Goal: Information Seeking & Learning: Learn about a topic

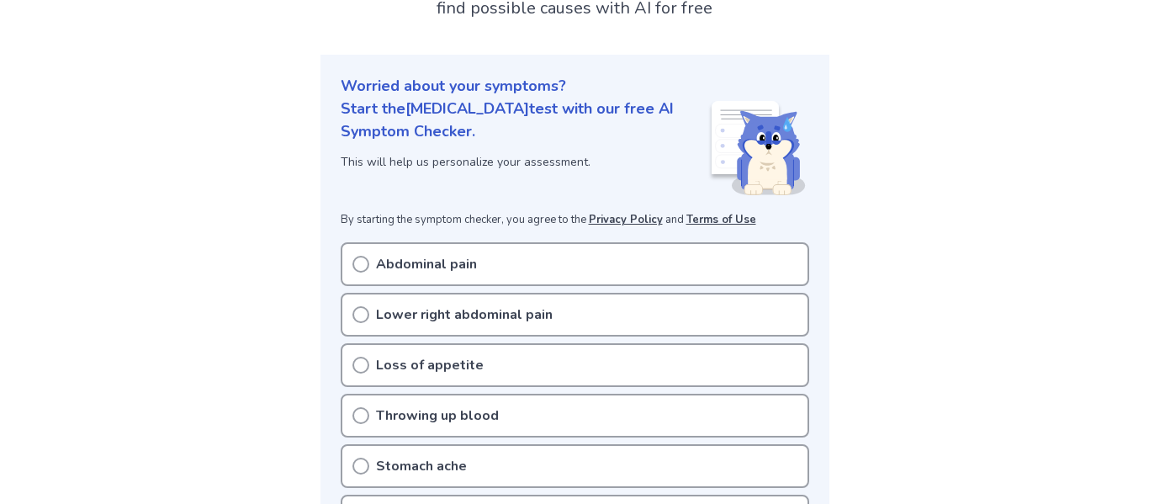
click at [493, 249] on div "Abdominal pain" at bounding box center [575, 264] width 468 height 44
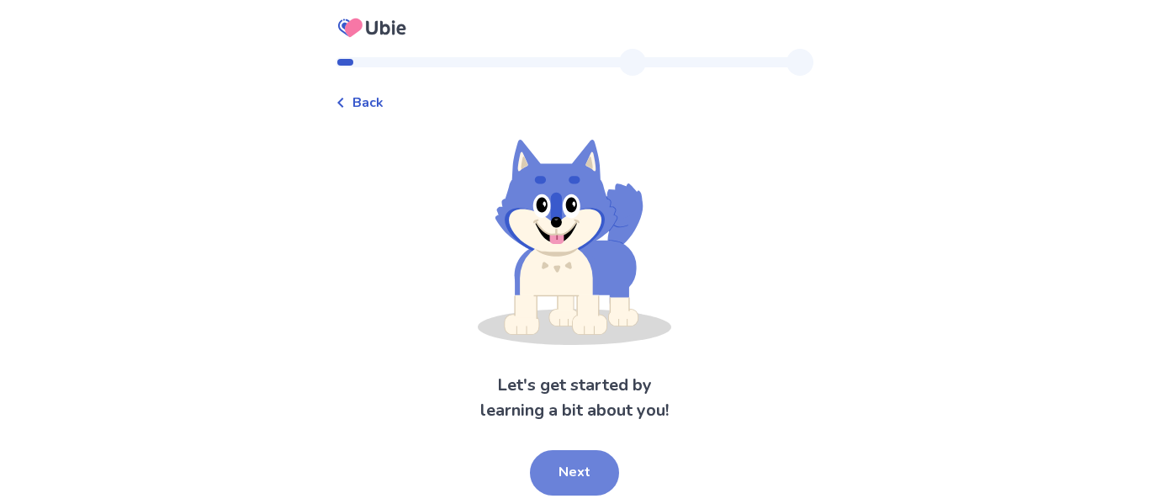
click at [569, 461] on button "Next" at bounding box center [574, 472] width 89 height 45
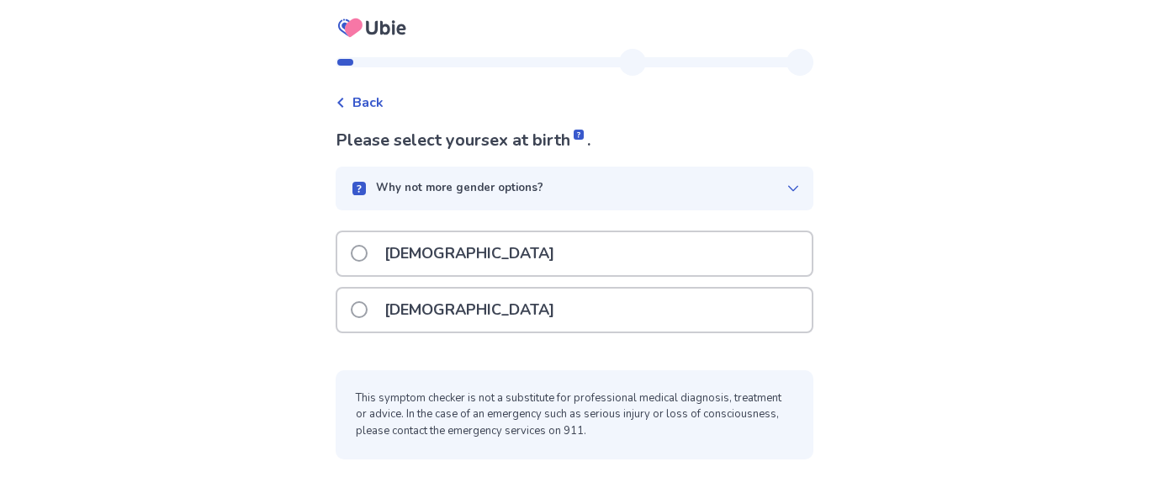
click at [496, 318] on div "Female" at bounding box center [574, 309] width 474 height 43
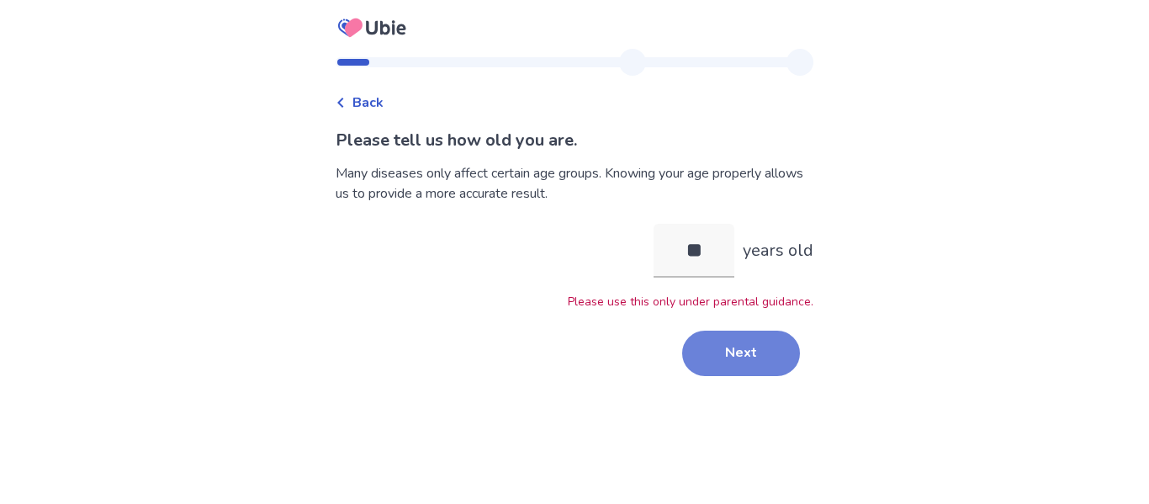
type input "**"
click at [734, 364] on button "Next" at bounding box center [741, 352] width 118 height 45
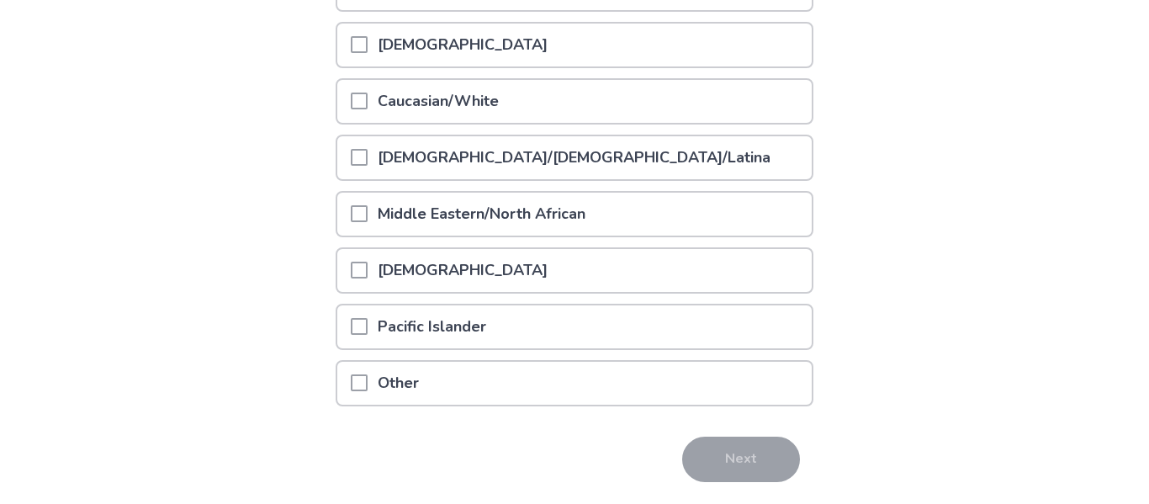
scroll to position [315, 0]
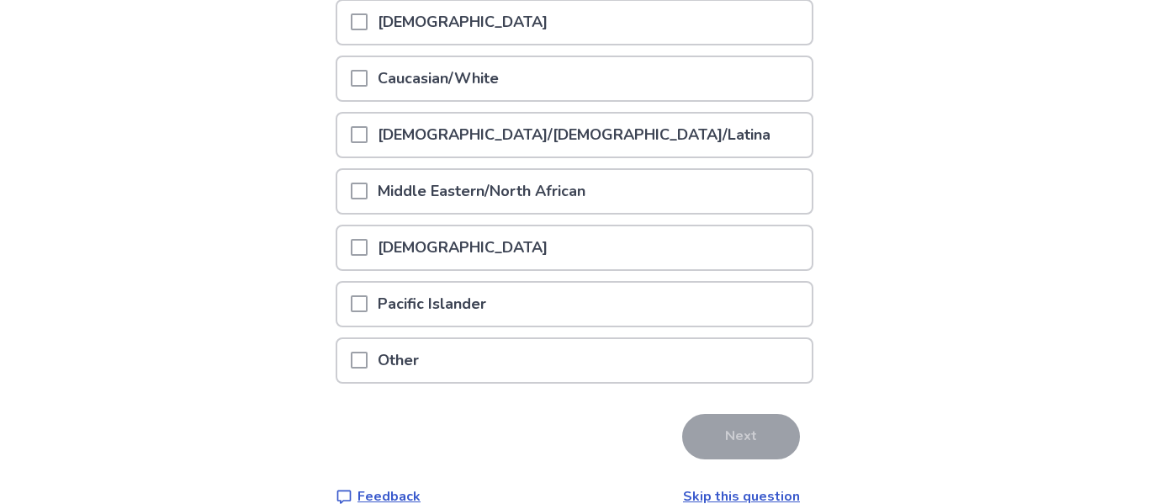
click at [460, 79] on p "Caucasian/White" at bounding box center [437, 78] width 141 height 43
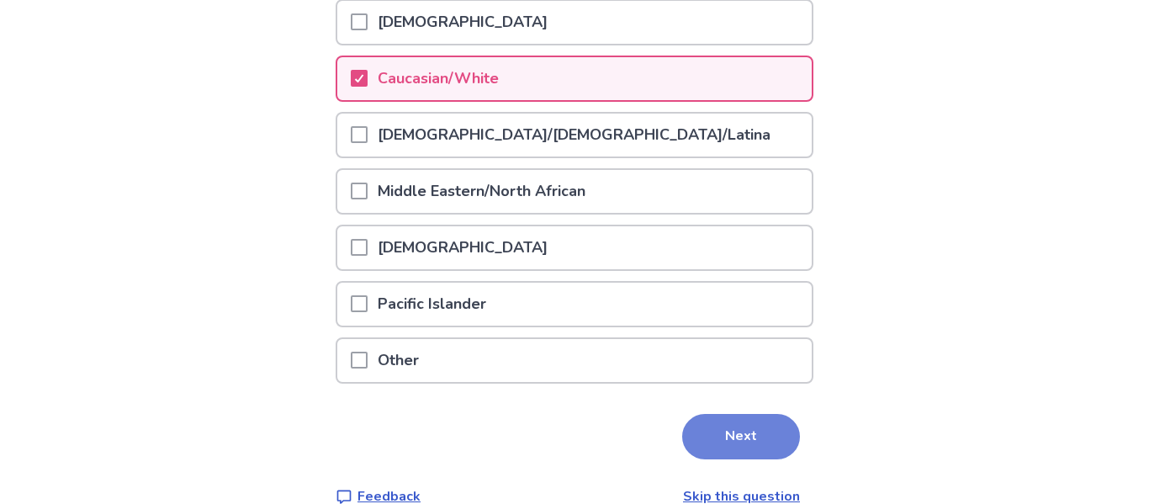
click at [751, 414] on button "Next" at bounding box center [741, 436] width 118 height 45
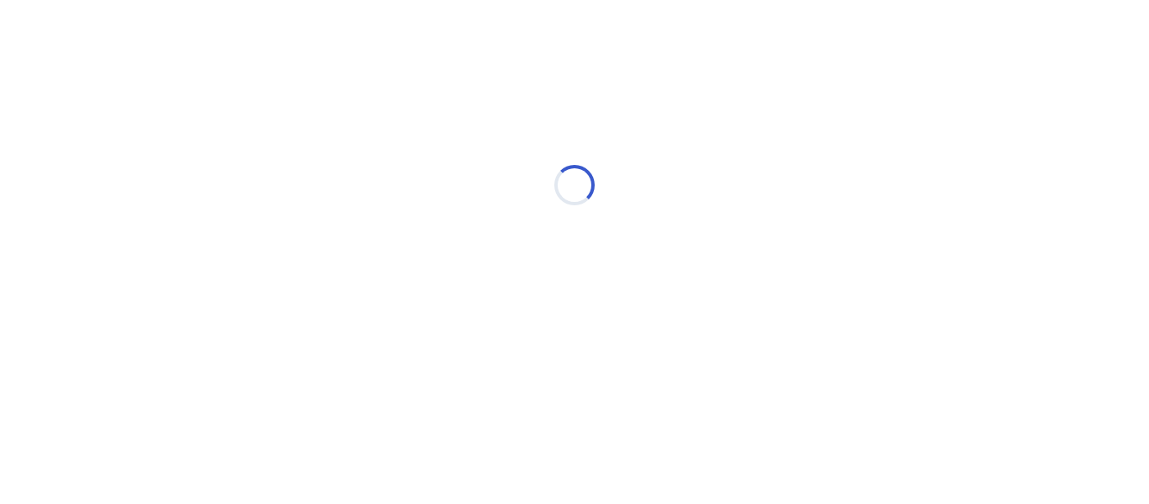
scroll to position [0, 0]
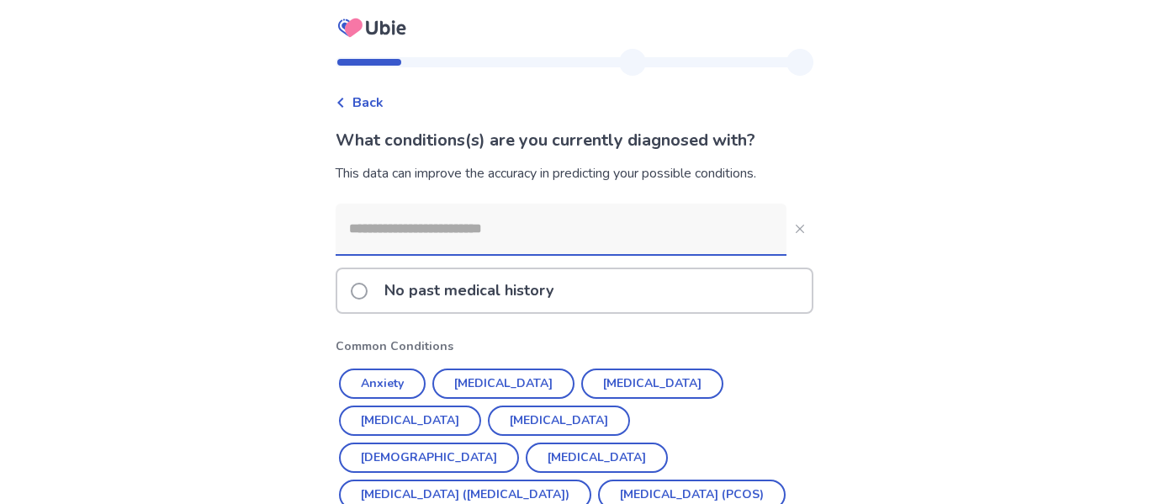
click at [466, 227] on input at bounding box center [561, 229] width 451 height 50
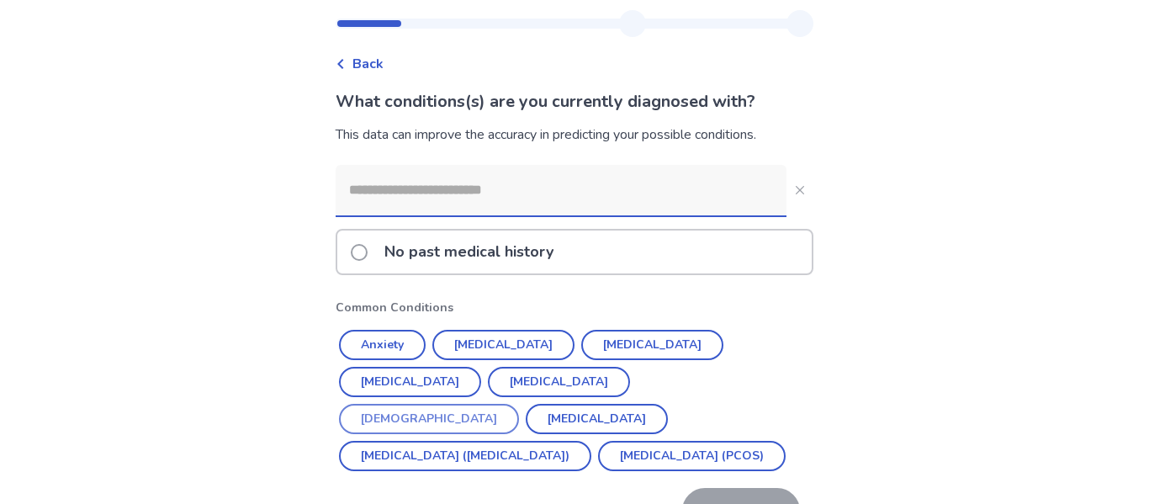
scroll to position [108, 0]
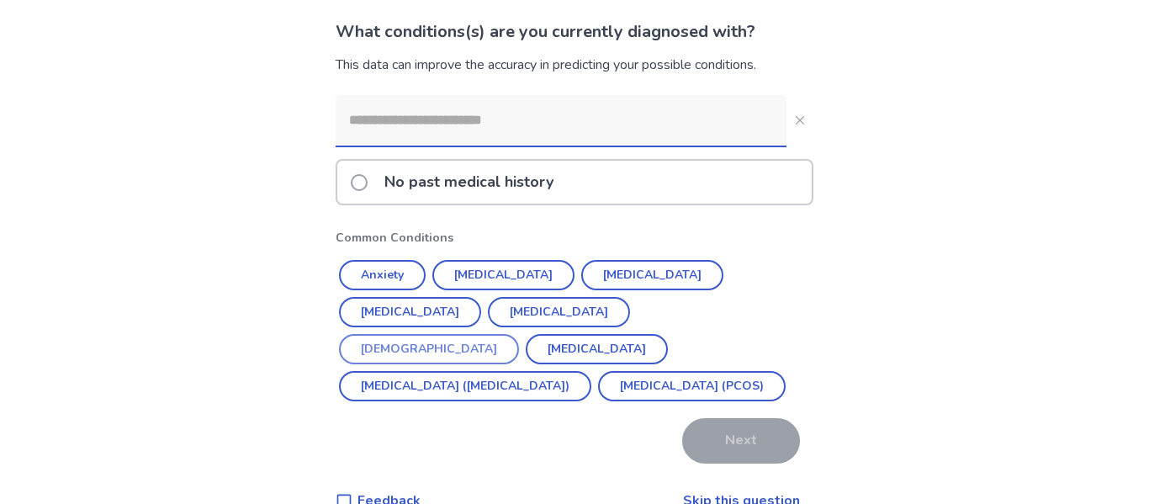
click at [519, 334] on button "Asthma" at bounding box center [429, 349] width 180 height 30
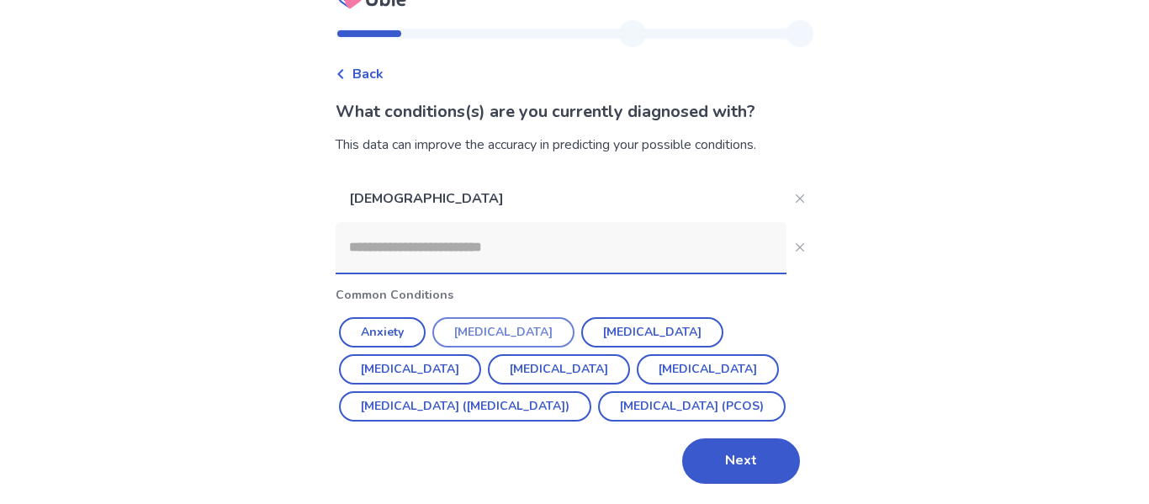
scroll to position [66, 0]
click at [600, 317] on button "Depression" at bounding box center [652, 332] width 142 height 30
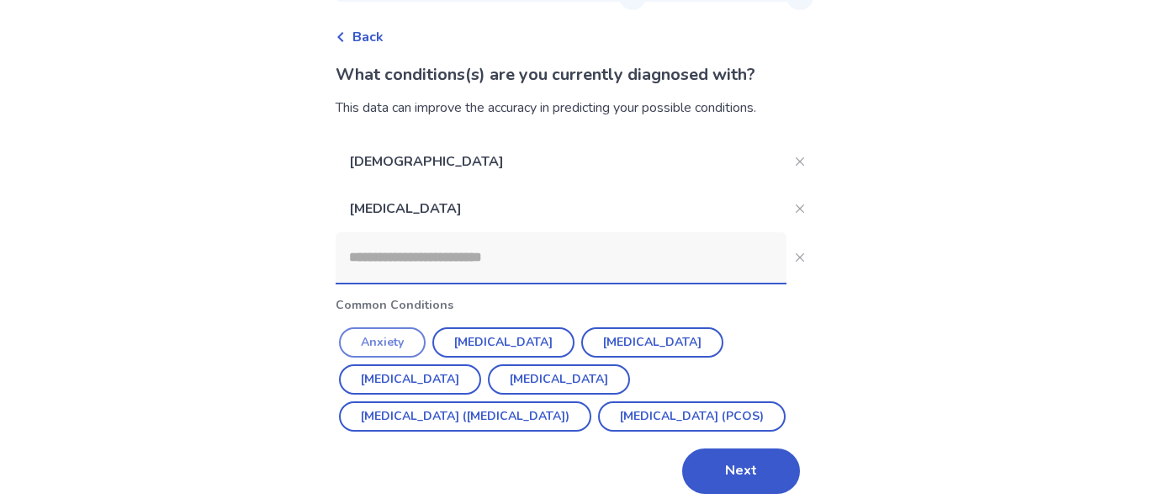
click at [420, 336] on button "Anxiety" at bounding box center [382, 342] width 87 height 30
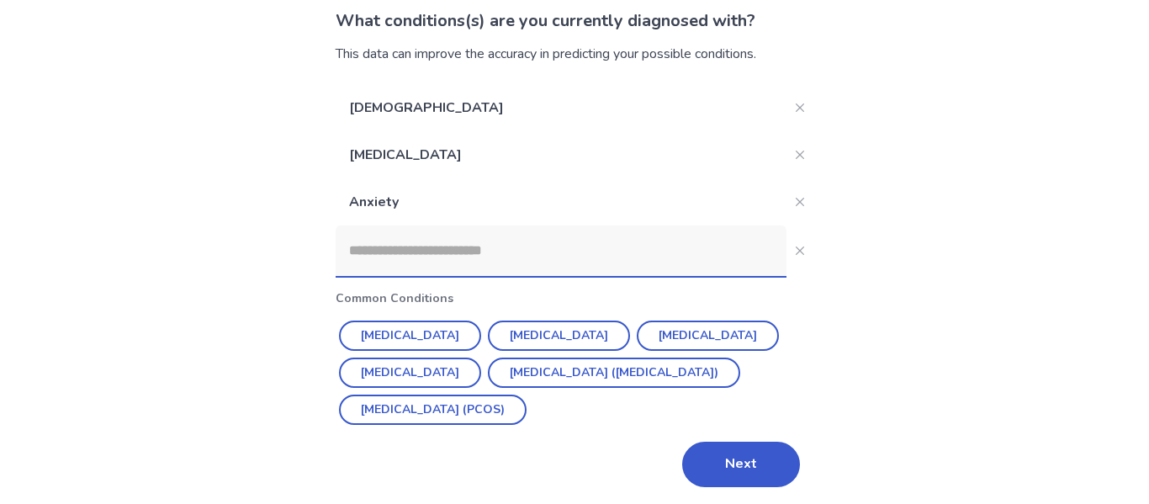
scroll to position [123, 0]
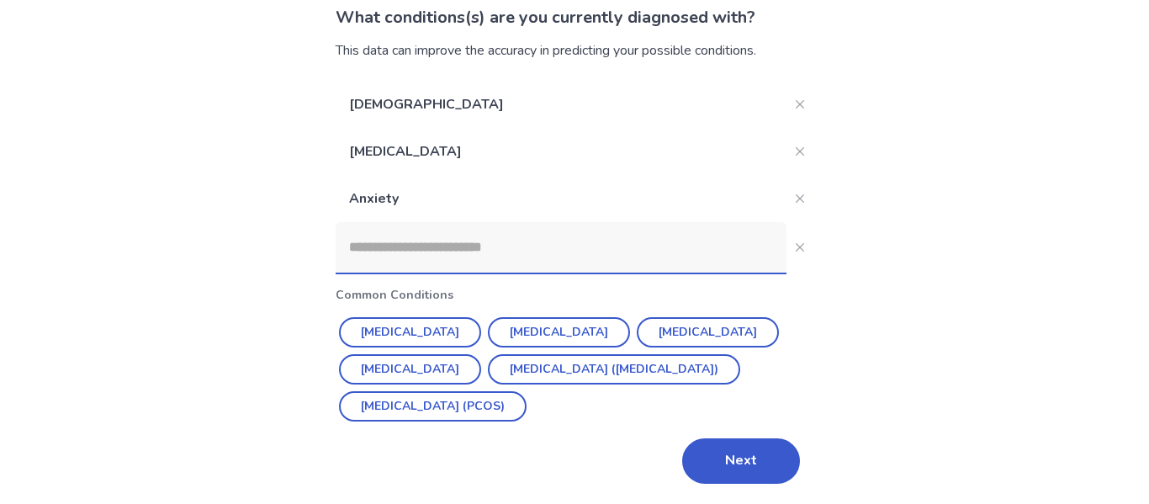
click at [493, 253] on input at bounding box center [561, 247] width 451 height 50
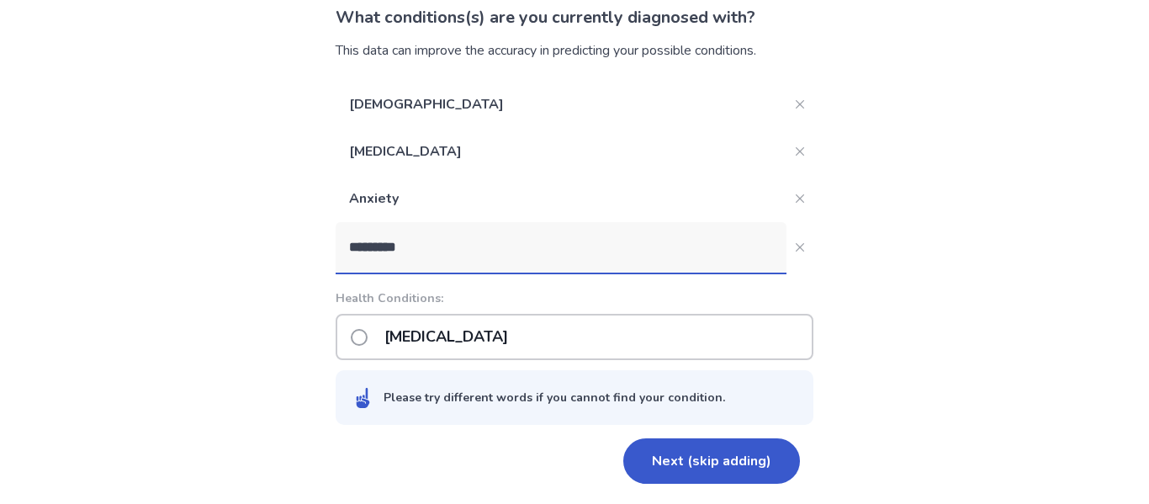
type input "**********"
click at [518, 330] on p "Borderline personality disorder" at bounding box center [446, 336] width 144 height 43
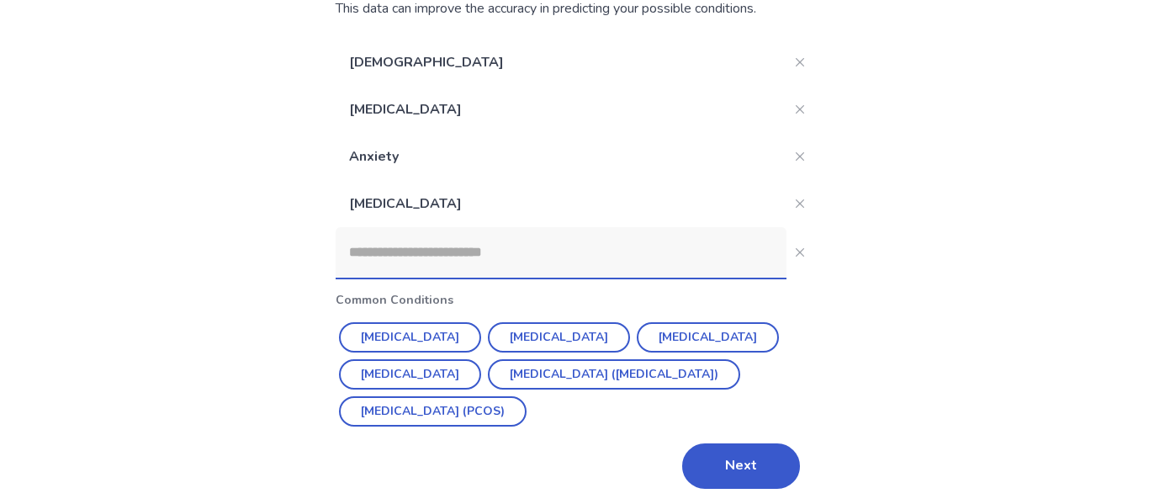
scroll to position [170, 0]
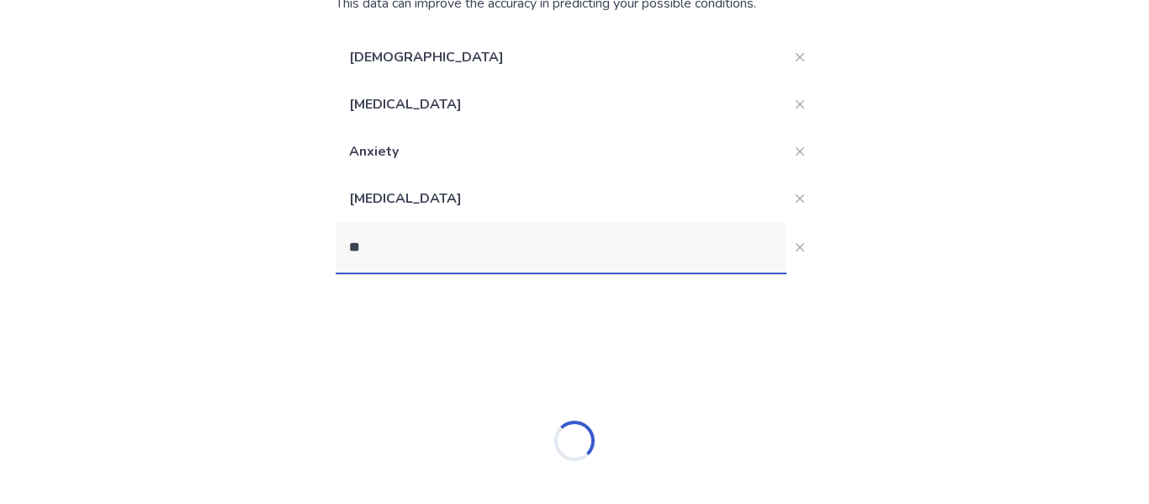
type input "***"
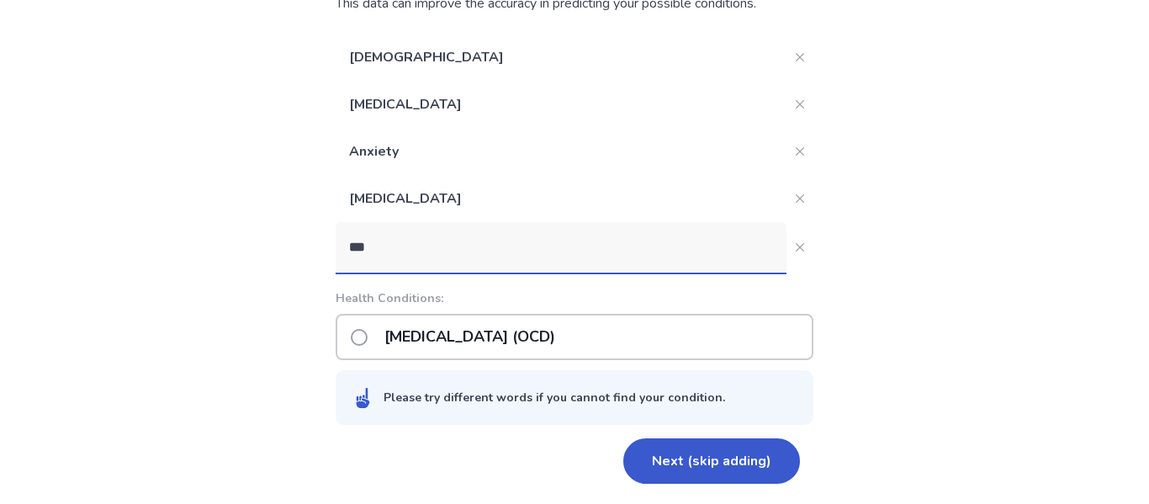
click at [515, 352] on p "Obsessive-compulsive disorder (OCD)" at bounding box center [469, 336] width 191 height 43
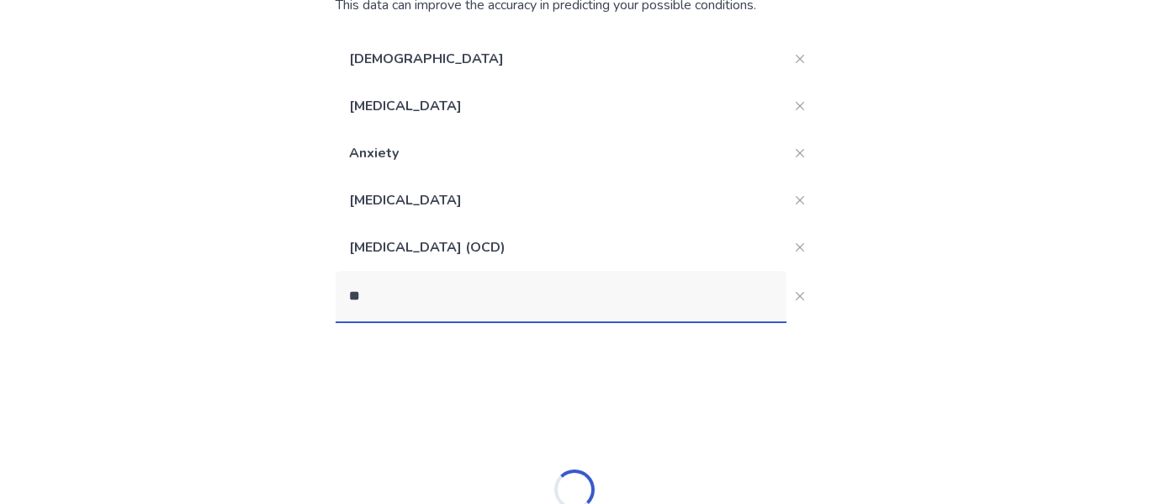
scroll to position [217, 0]
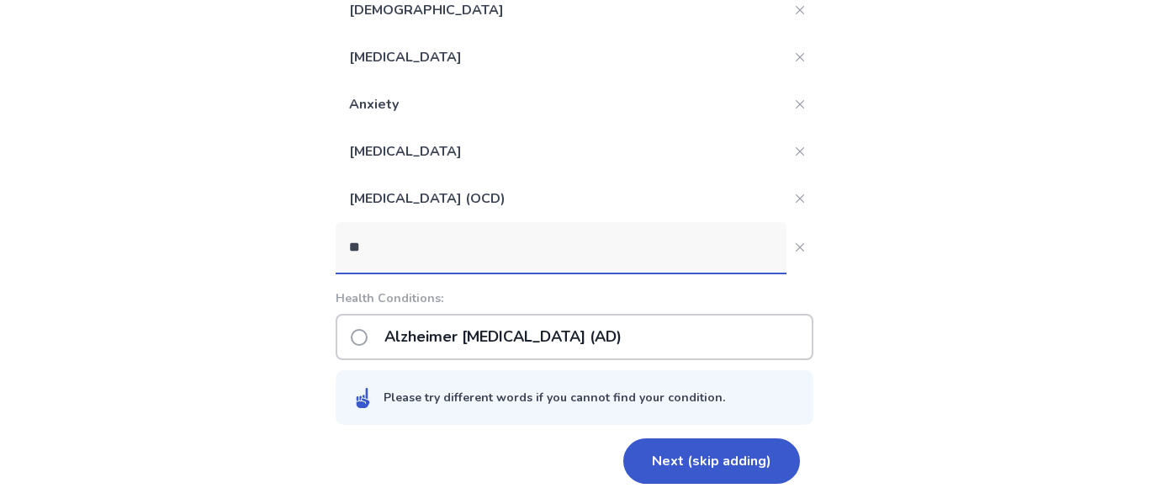
type input "***"
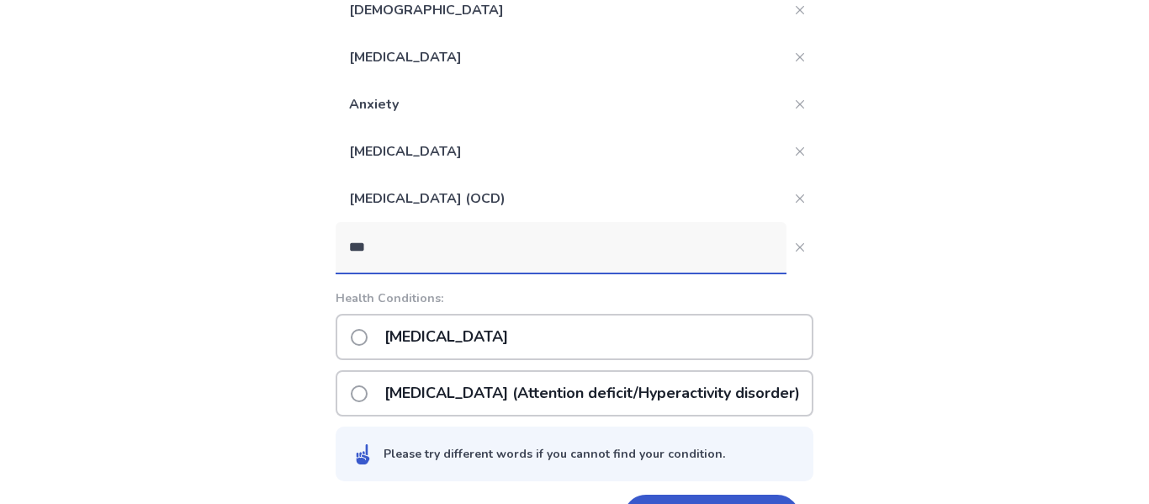
click at [497, 410] on p "ADHD (Attention deficit/Hyperactivity disorder)" at bounding box center [592, 393] width 436 height 43
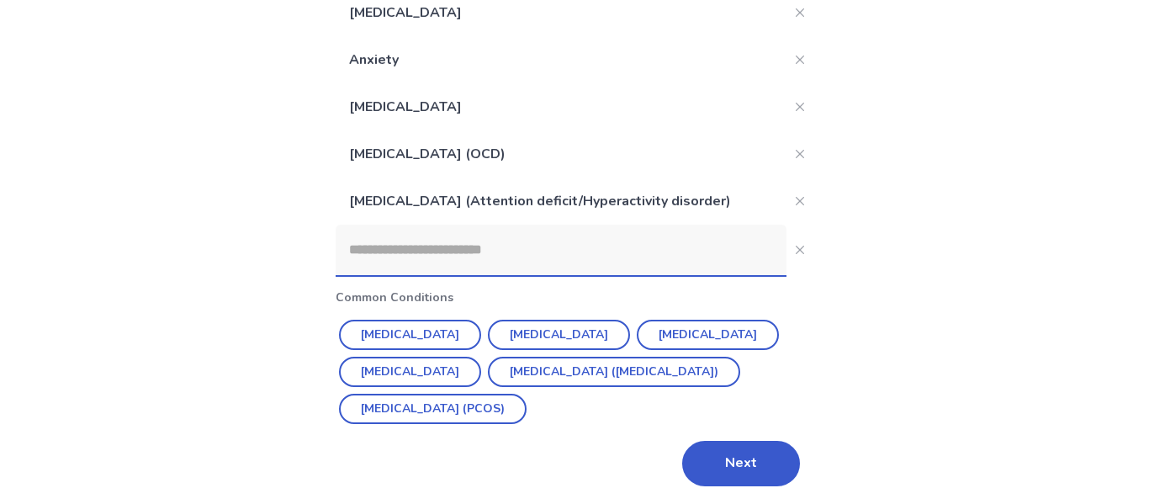
scroll to position [264, 0]
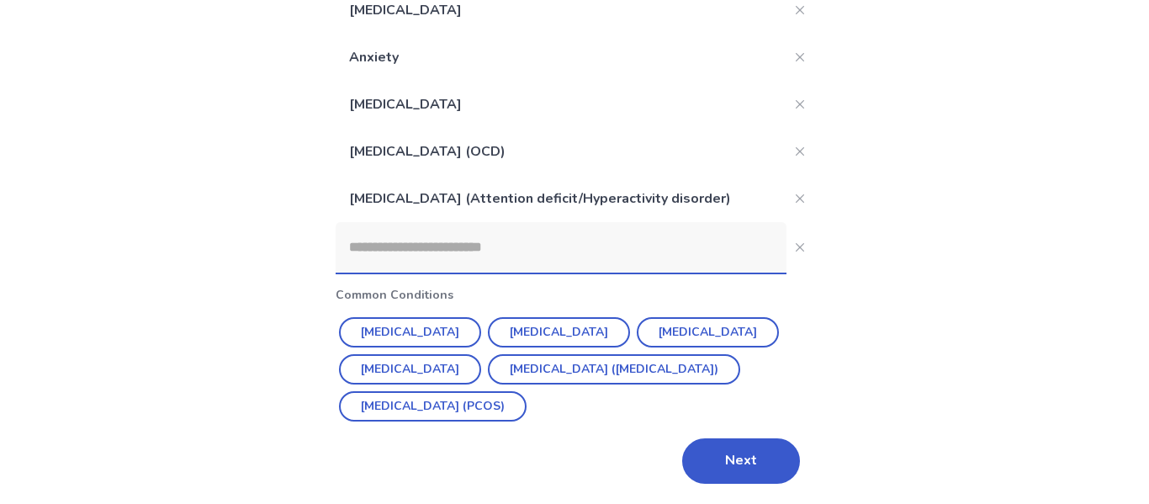
click at [755, 490] on div "Back What conditions(s) are you currently diagnosed with? This data can improve…" at bounding box center [574, 144] width 505 height 719
drag, startPoint x: 725, startPoint y: 456, endPoint x: 670, endPoint y: 423, distance: 63.7
click at [723, 455] on button "Next" at bounding box center [741, 460] width 118 height 45
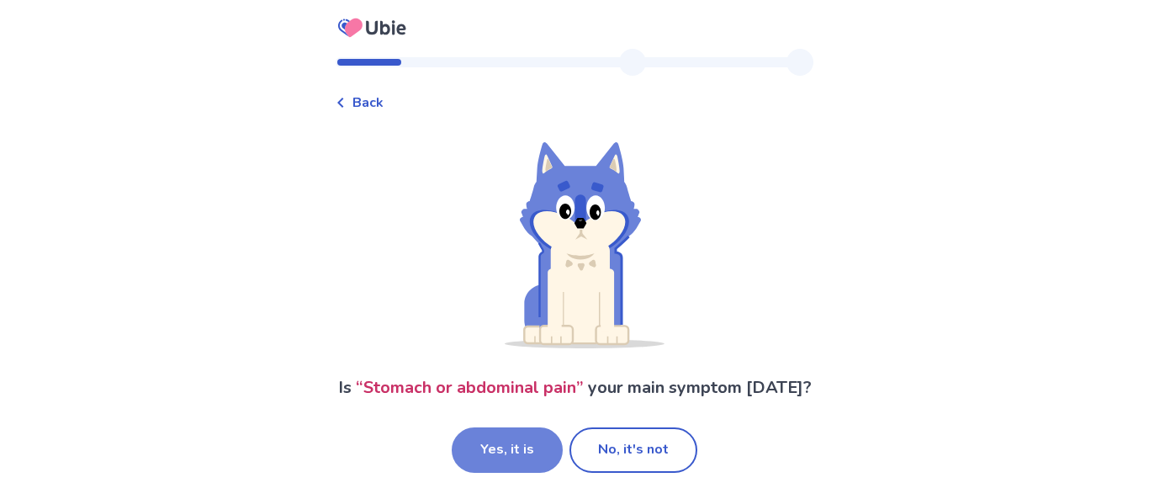
click at [514, 468] on button "Yes, it is" at bounding box center [507, 449] width 111 height 45
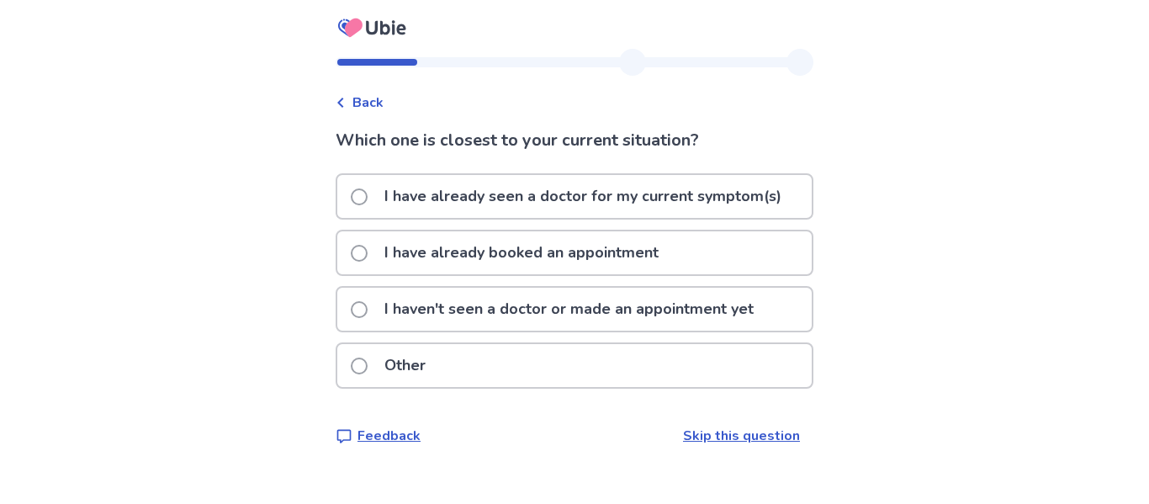
click at [566, 198] on p "I have already seen a doctor for my current symptom(s)" at bounding box center [582, 196] width 417 height 43
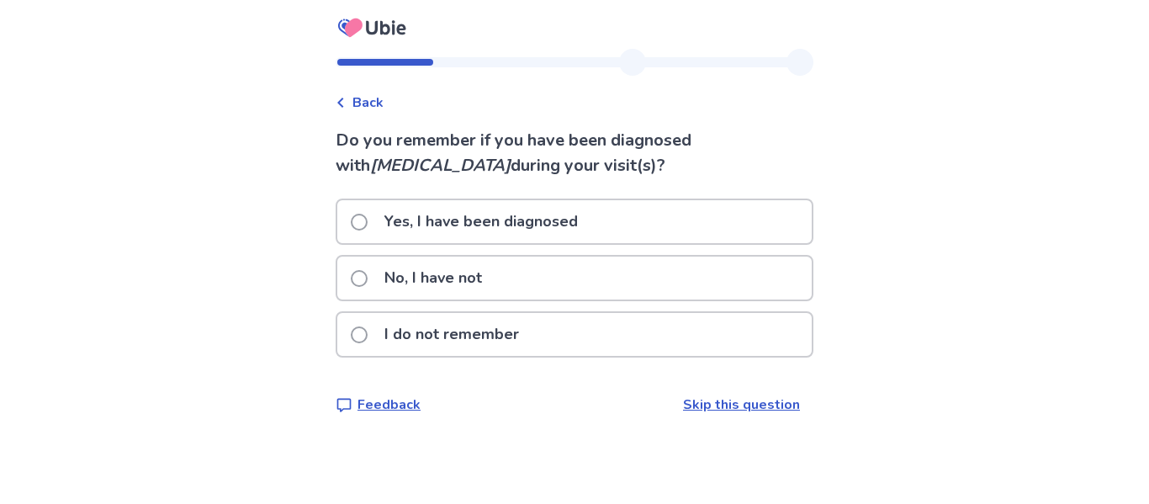
click at [527, 283] on div "No, I have not" at bounding box center [574, 277] width 474 height 43
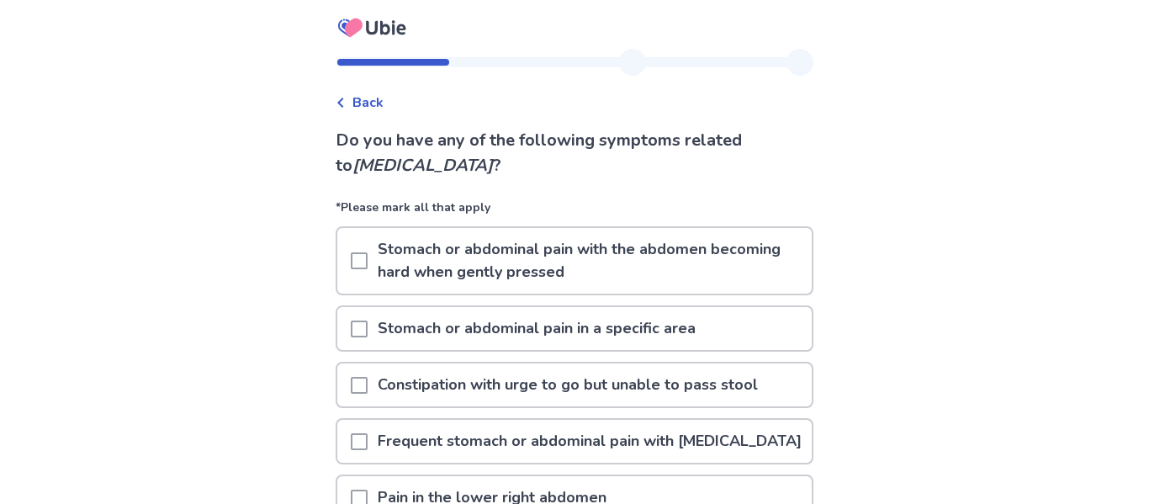
click at [531, 273] on p "Stomach or abdominal pain with the abdomen becoming hard when gently pressed" at bounding box center [589, 261] width 444 height 66
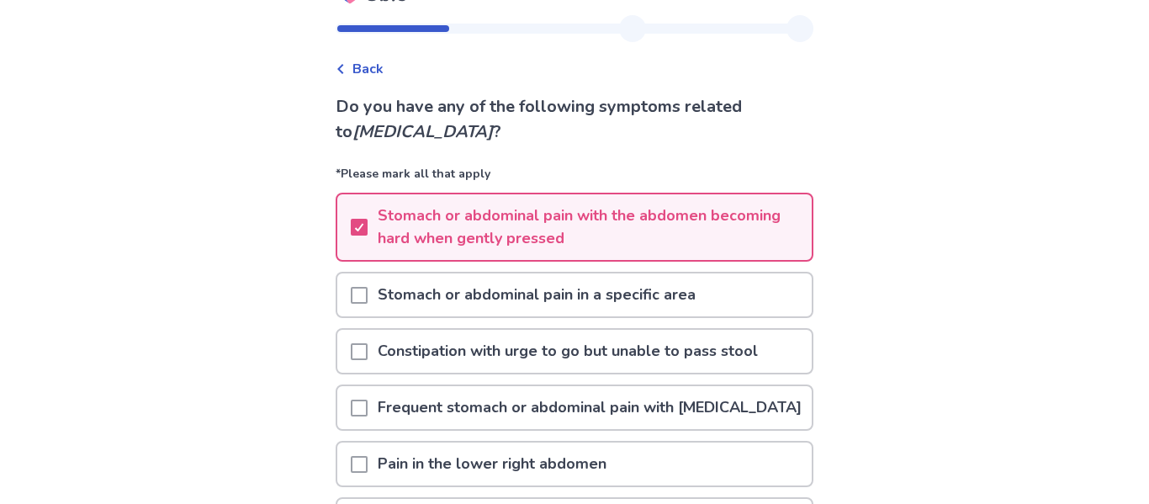
scroll to position [43, 0]
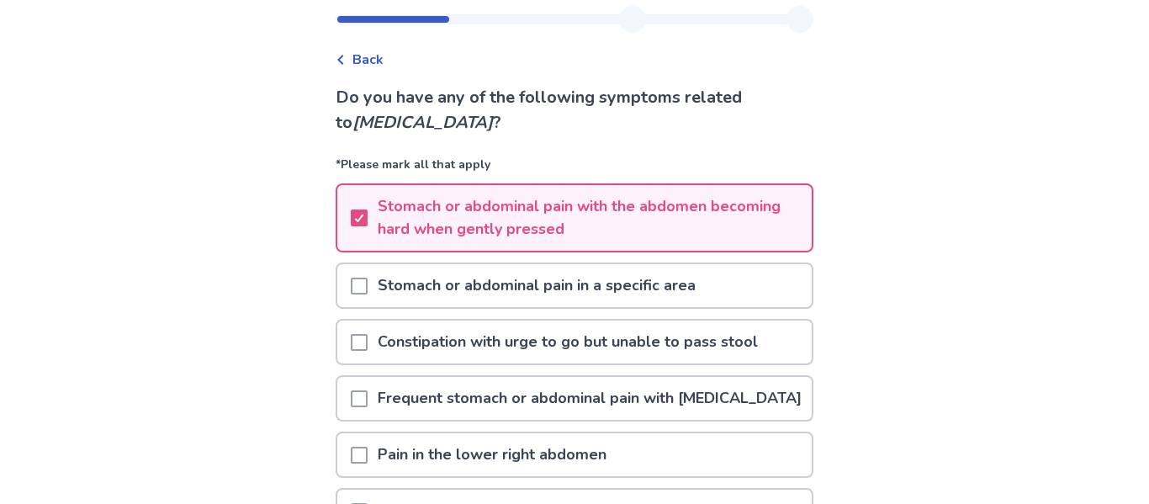
drag, startPoint x: 466, startPoint y: 287, endPoint x: 449, endPoint y: 279, distance: 18.4
click at [463, 283] on p "Stomach or abdominal pain in a specific area" at bounding box center [536, 285] width 338 height 43
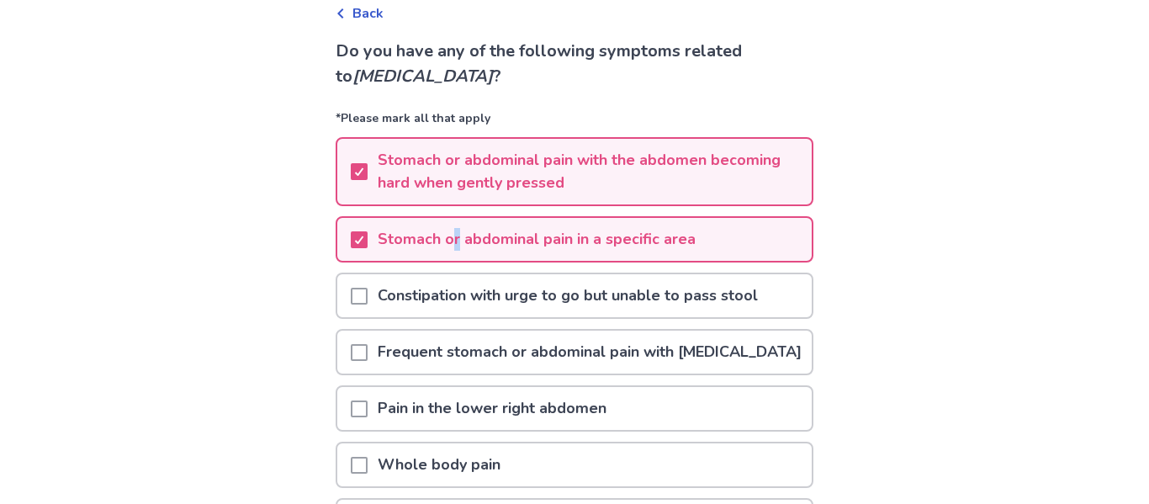
scroll to position [123, 0]
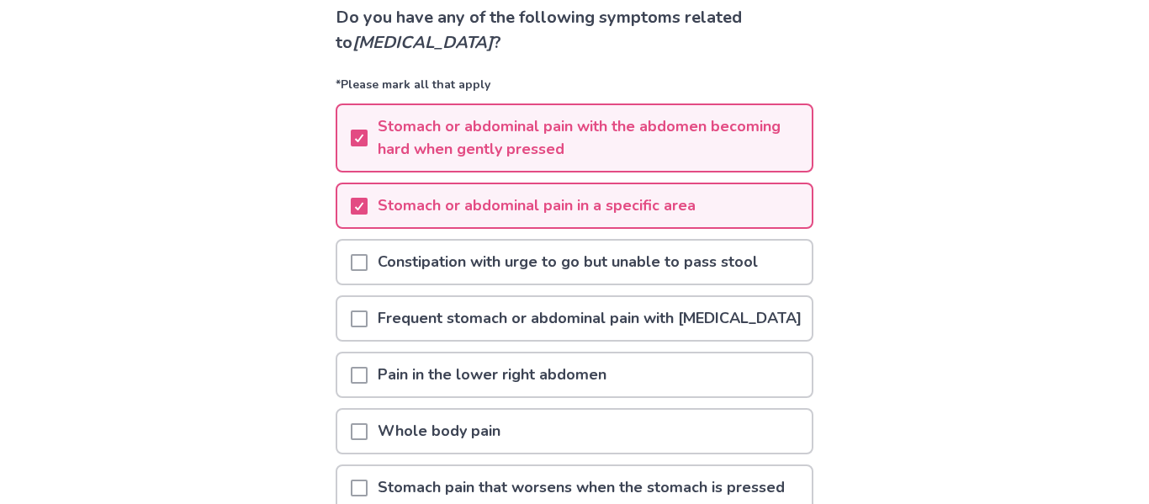
click at [510, 268] on p "Constipation with urge to go but unable to pass stool" at bounding box center [567, 262] width 400 height 43
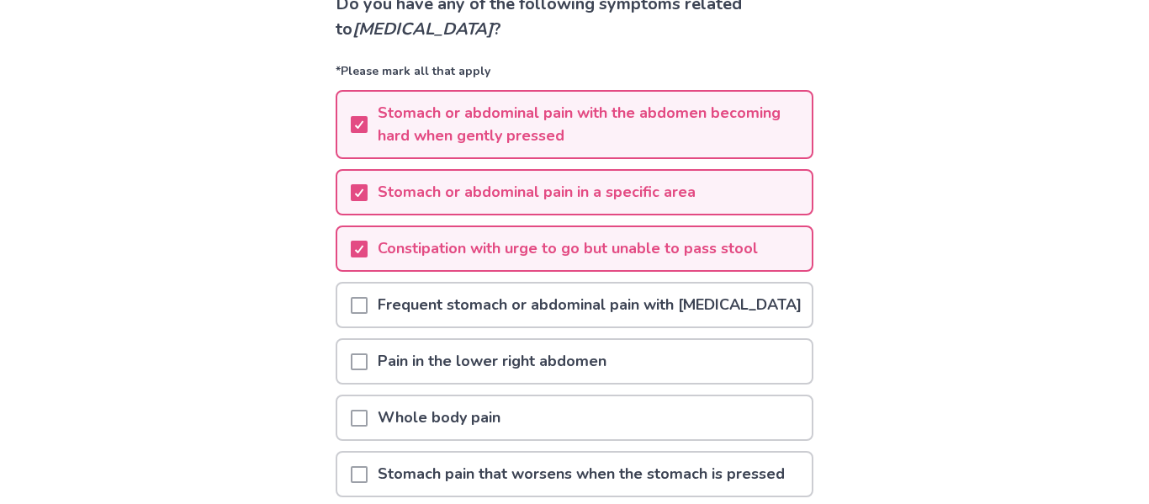
scroll to position [229, 0]
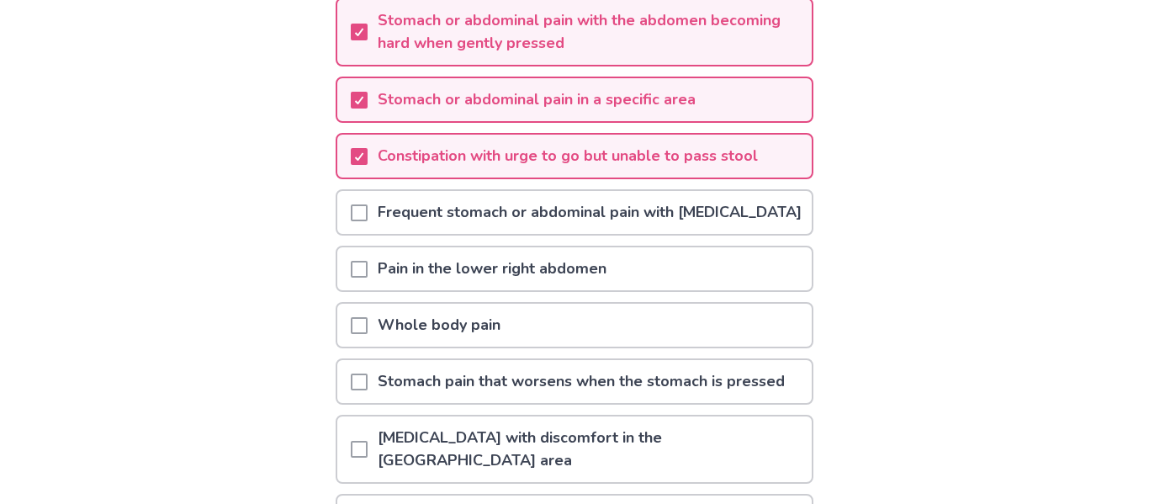
click at [471, 234] on p "Frequent stomach or abdominal pain with [MEDICAL_DATA]" at bounding box center [589, 212] width 444 height 43
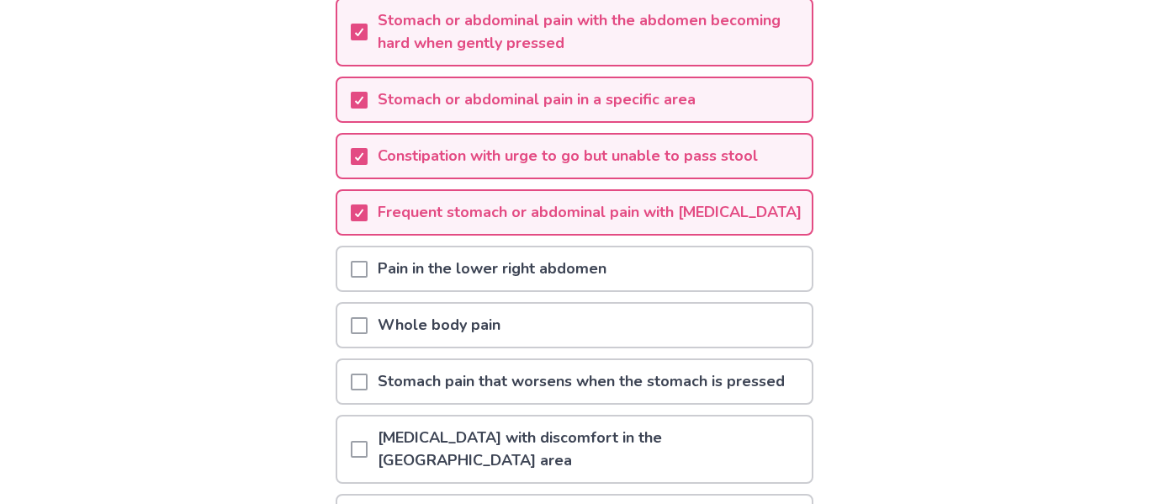
click at [465, 283] on p "Pain in the lower right abdomen" at bounding box center [491, 268] width 249 height 43
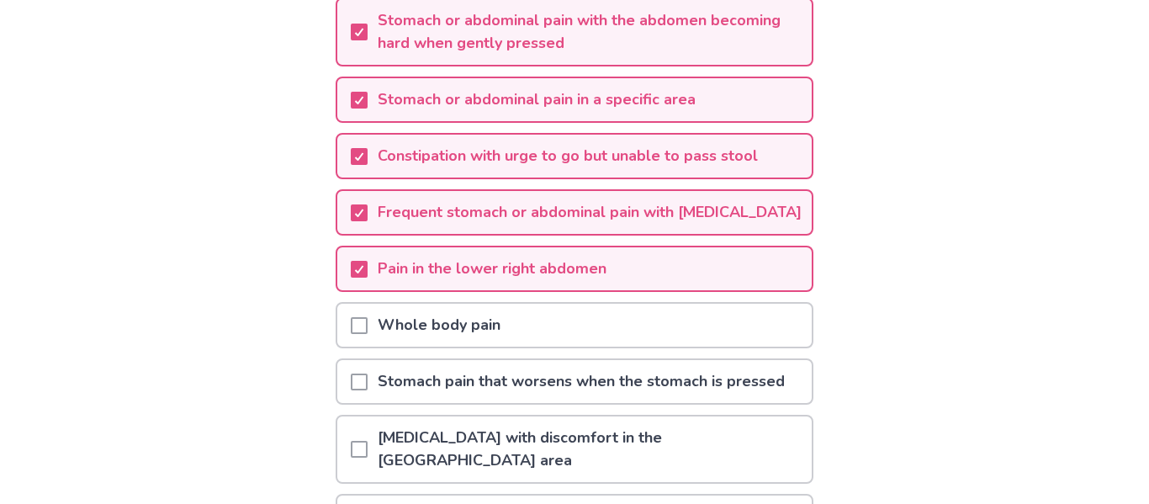
click at [447, 346] on p "Whole body pain" at bounding box center [438, 325] width 143 height 43
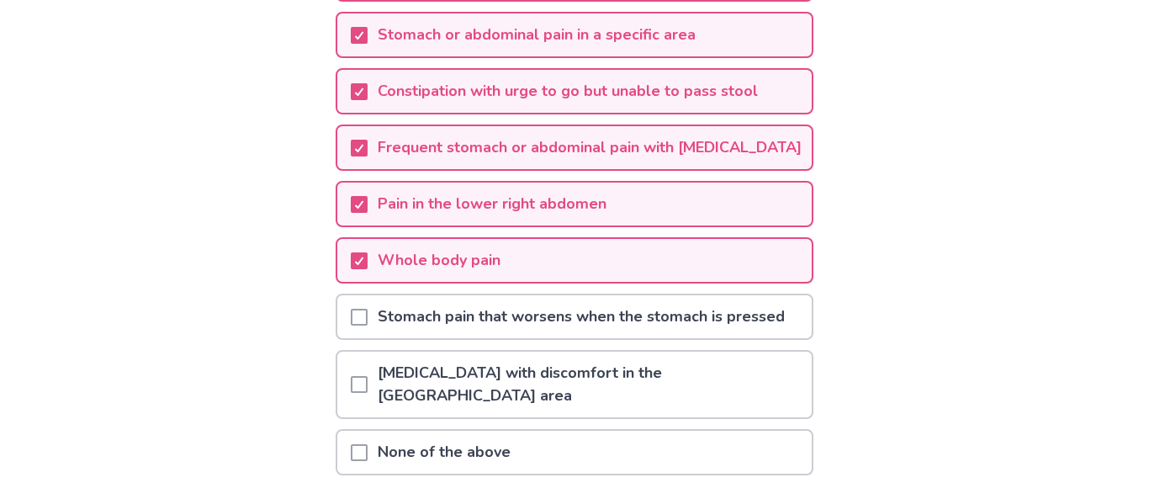
scroll to position [331, 0]
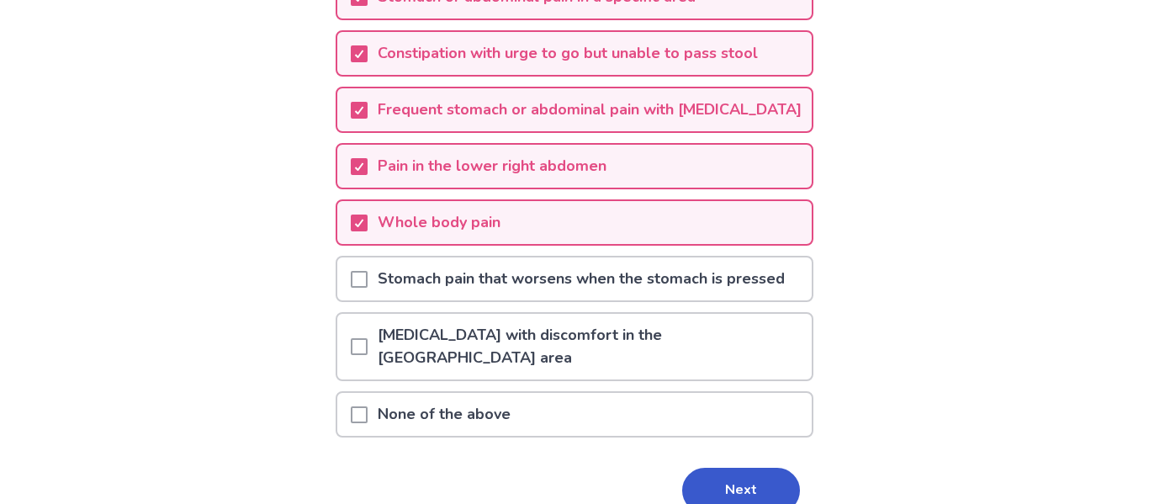
click at [446, 300] on p "Stomach pain that worsens when the stomach is pressed" at bounding box center [580, 278] width 427 height 43
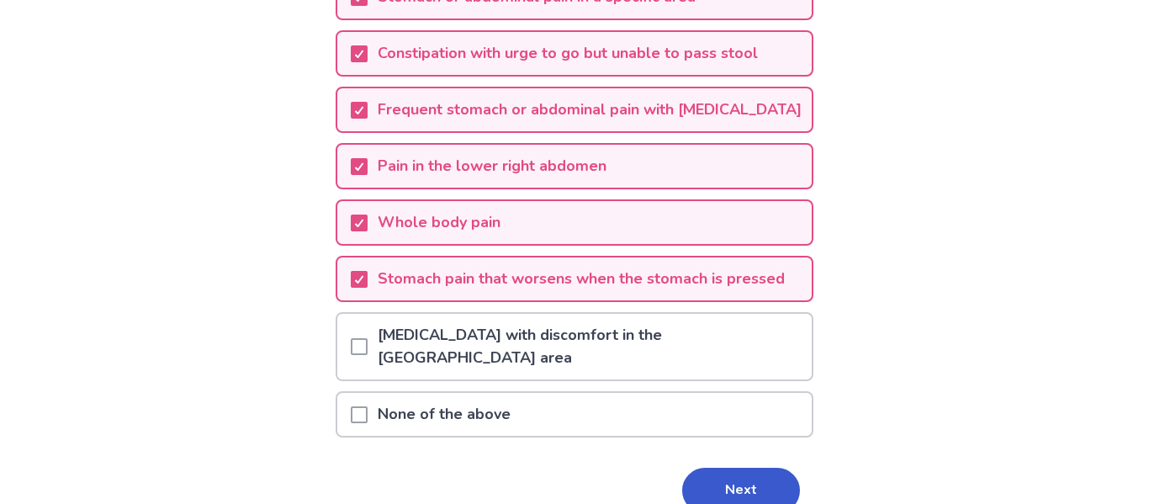
click at [716, 478] on button "Next" at bounding box center [741, 490] width 118 height 45
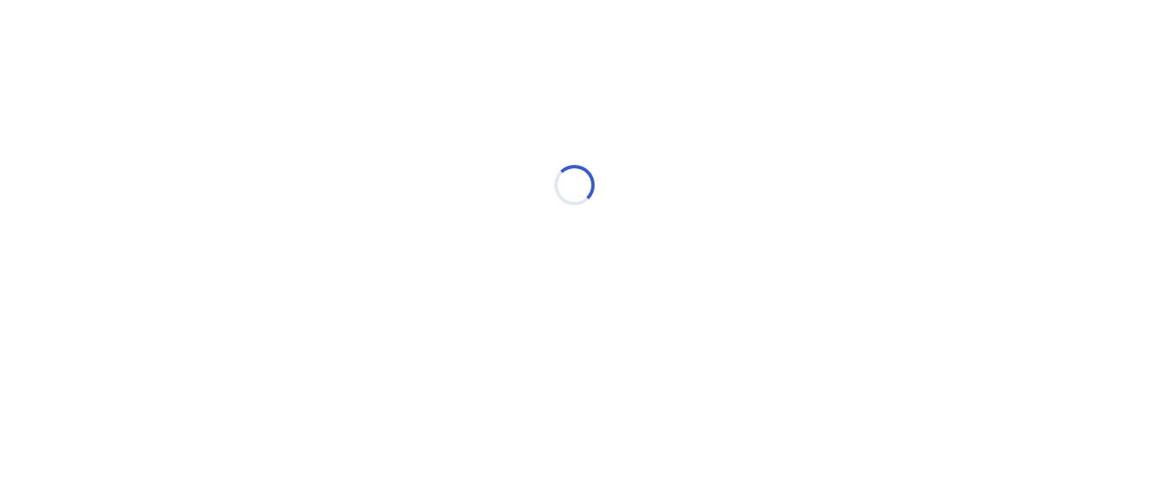
scroll to position [0, 0]
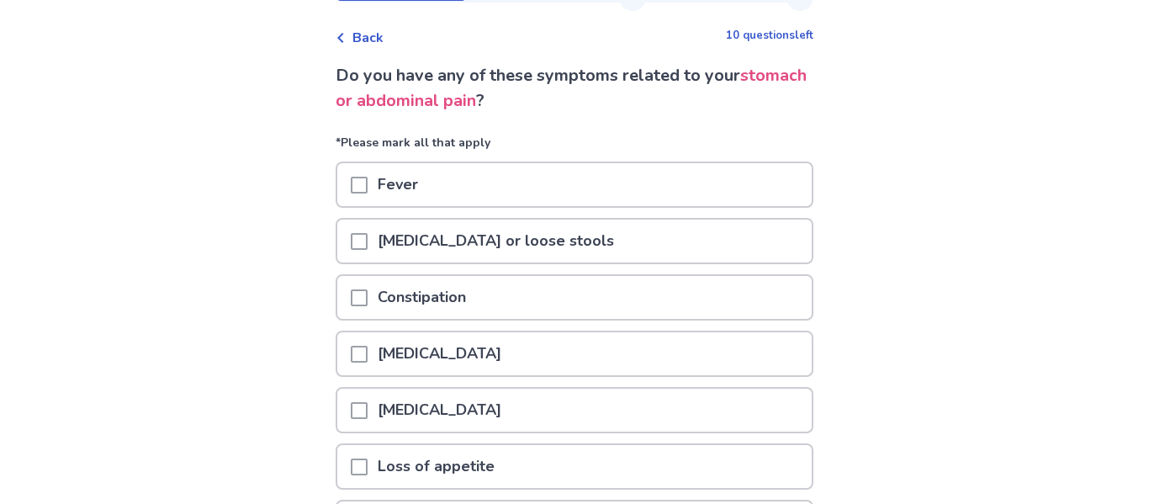
scroll to position [127, 0]
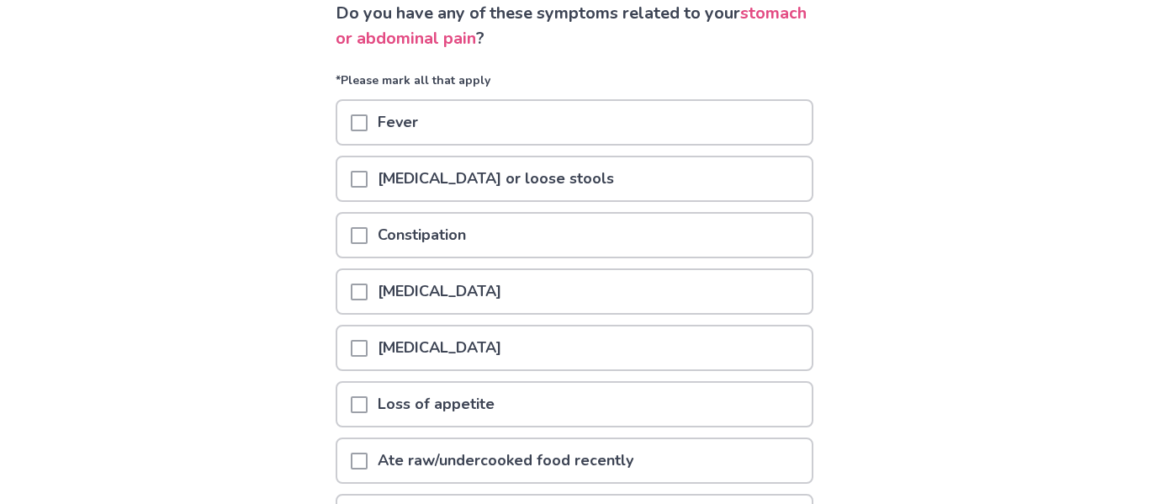
click at [481, 335] on p "Nausea or vomiting" at bounding box center [439, 347] width 144 height 43
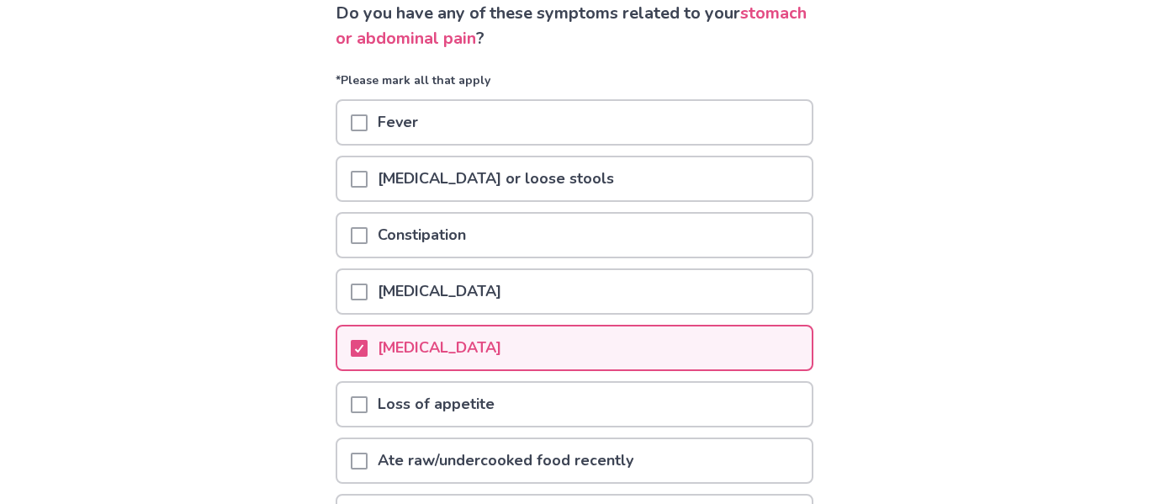
click at [479, 396] on p "Loss of appetite" at bounding box center [435, 404] width 137 height 43
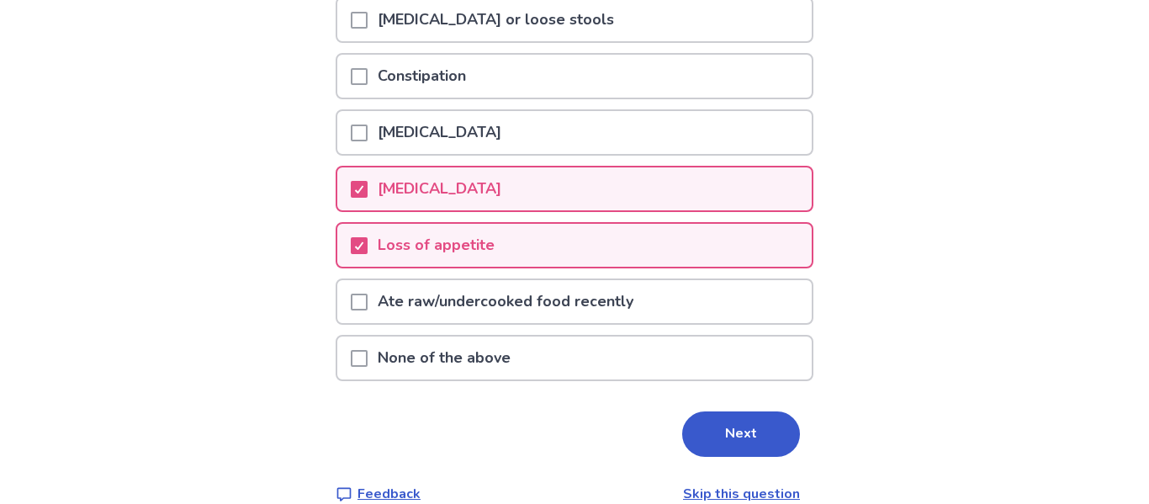
scroll to position [313, 0]
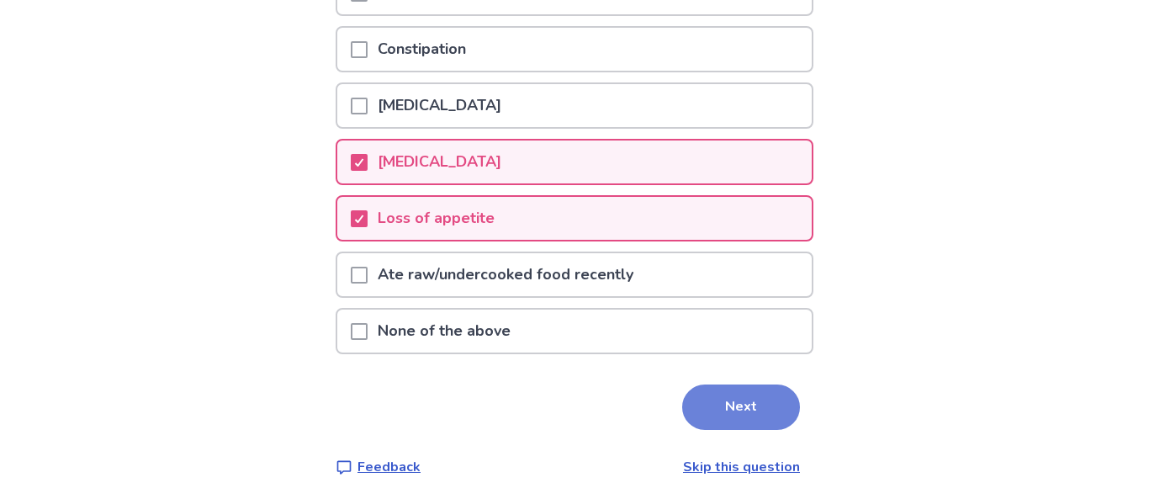
click at [729, 407] on button "Next" at bounding box center [741, 406] width 118 height 45
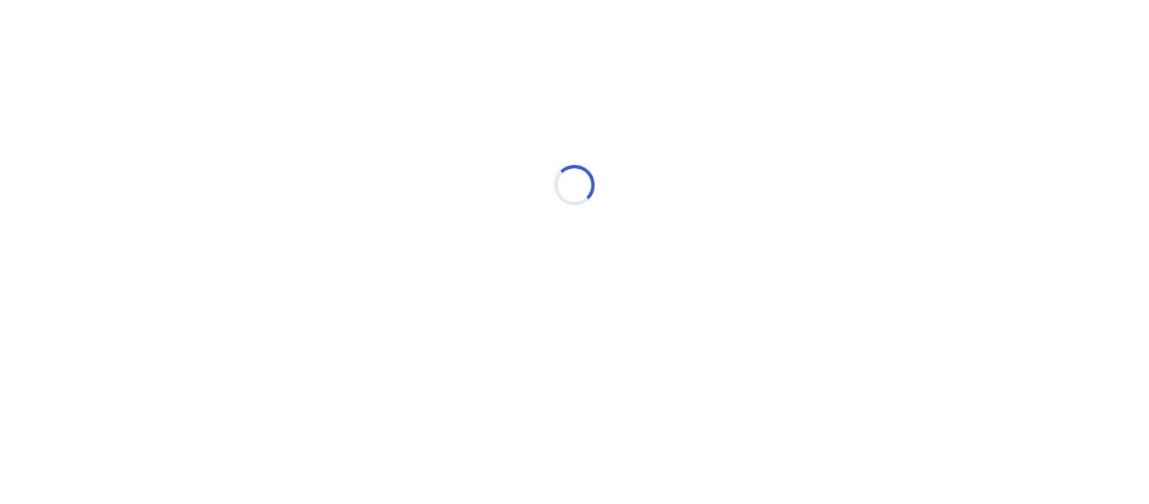
select select "*"
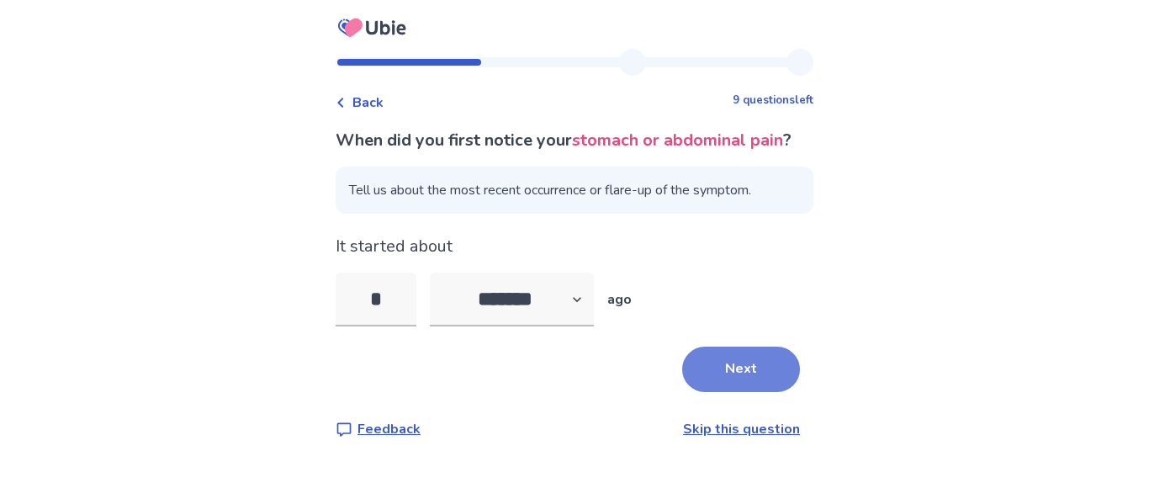
type input "*"
click at [715, 392] on button "Next" at bounding box center [741, 368] width 118 height 45
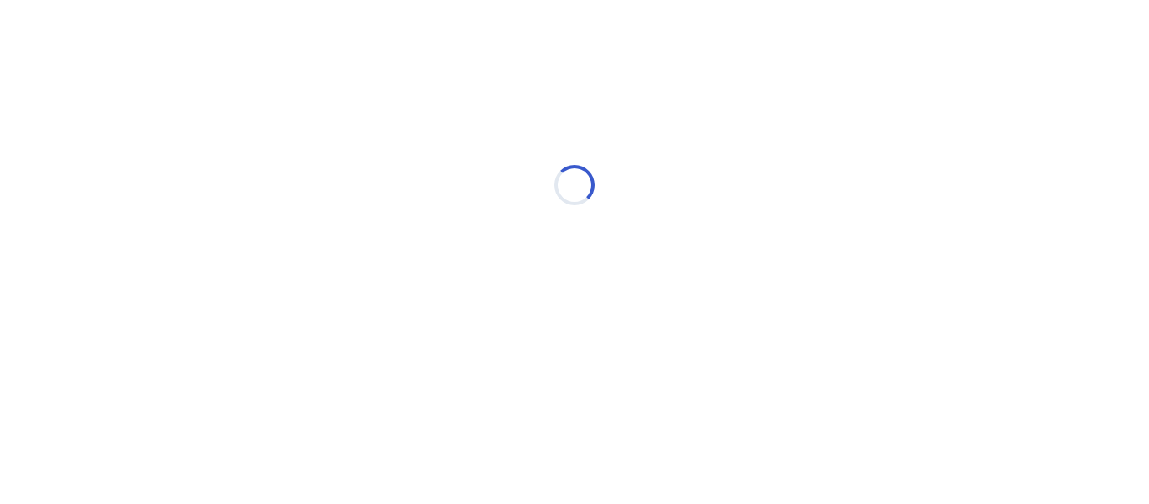
select select "*"
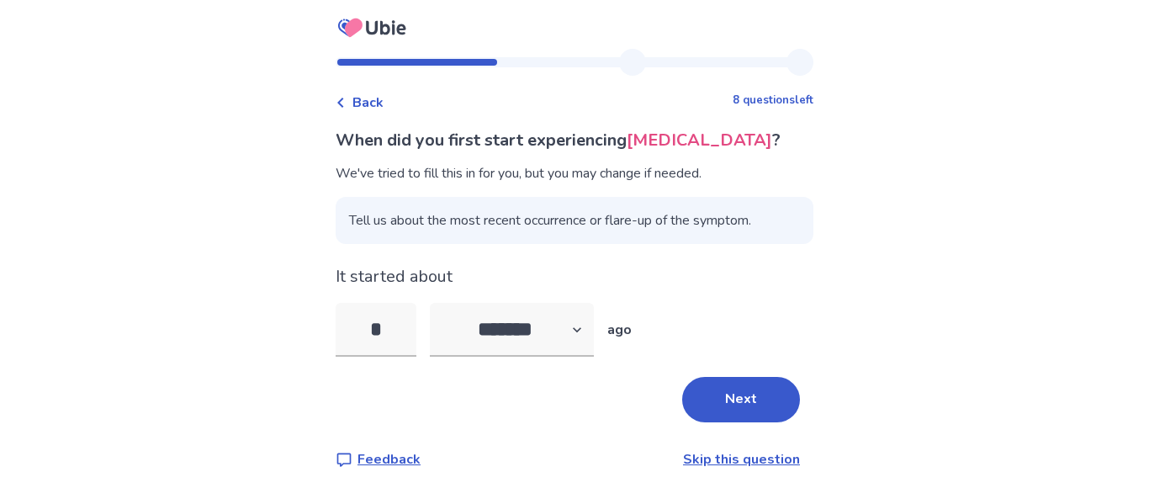
click at [715, 393] on button "Next" at bounding box center [741, 399] width 118 height 45
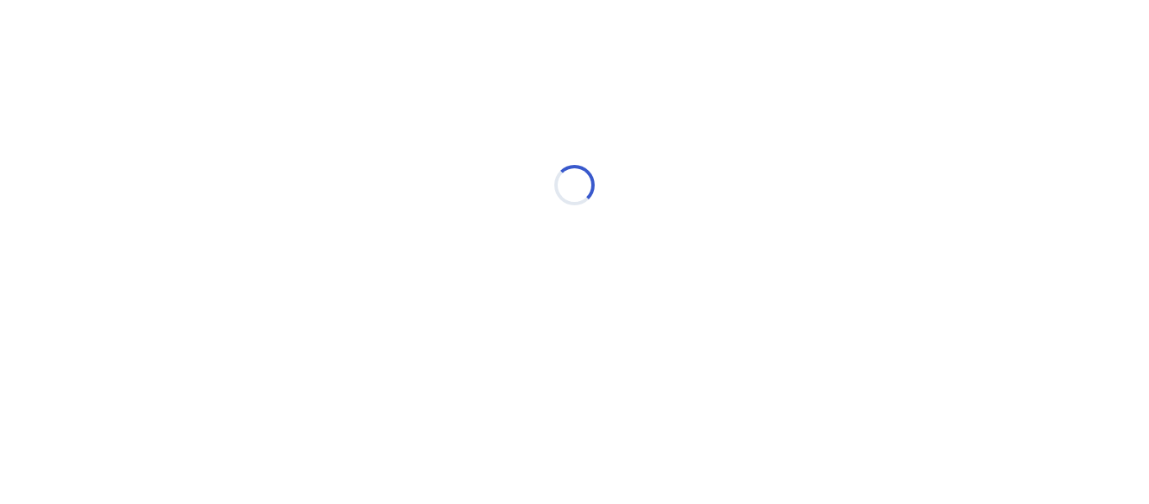
select select "*"
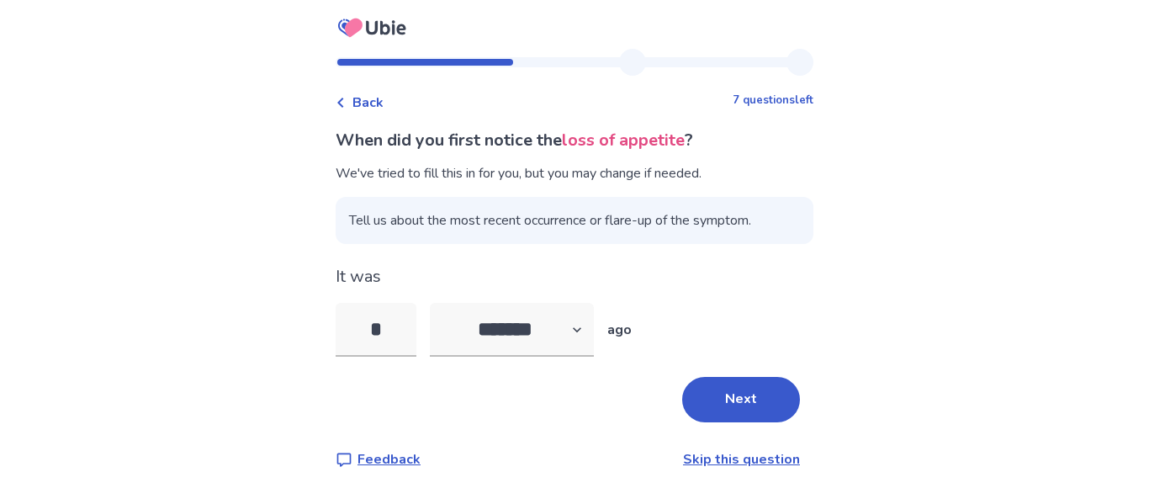
click at [715, 393] on button "Next" at bounding box center [741, 399] width 118 height 45
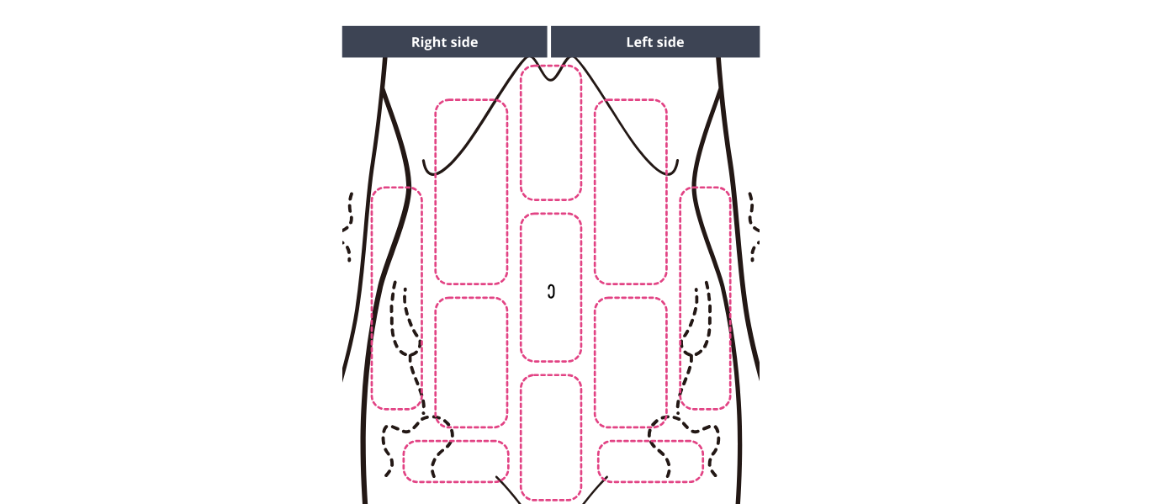
scroll to position [147, 0]
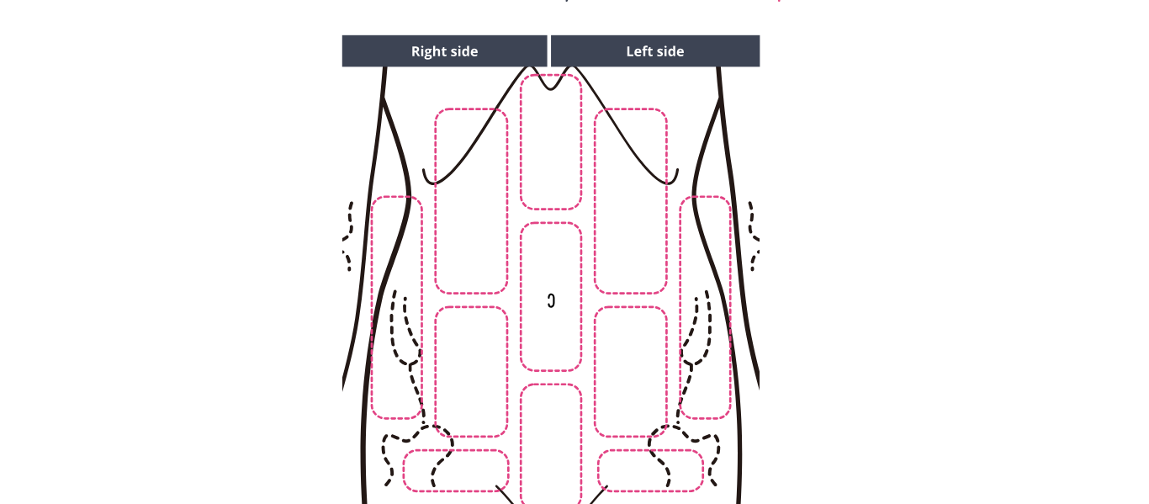
click at [603, 222] on img at bounding box center [549, 317] width 859 height 582
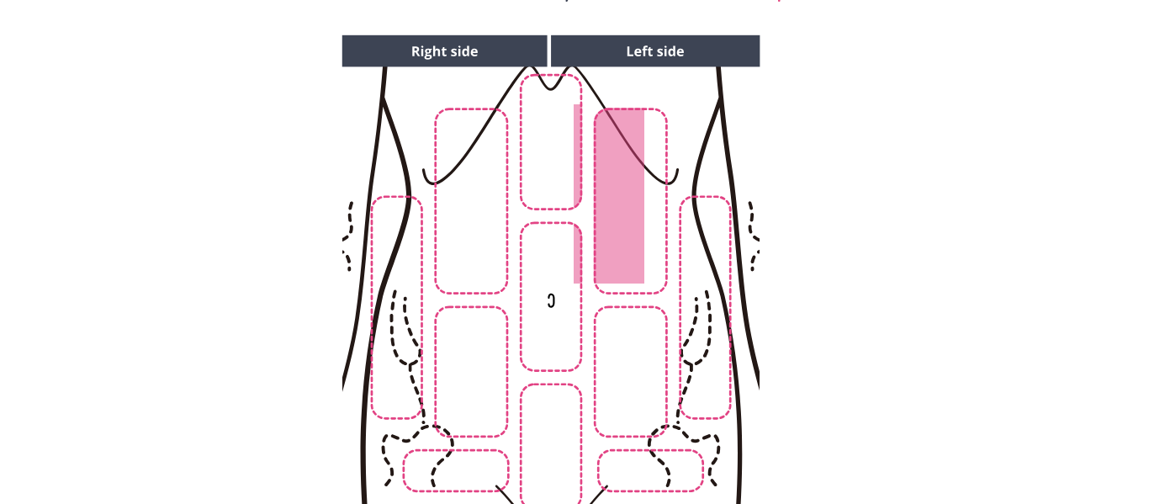
click at [643, 403] on img at bounding box center [549, 317] width 859 height 582
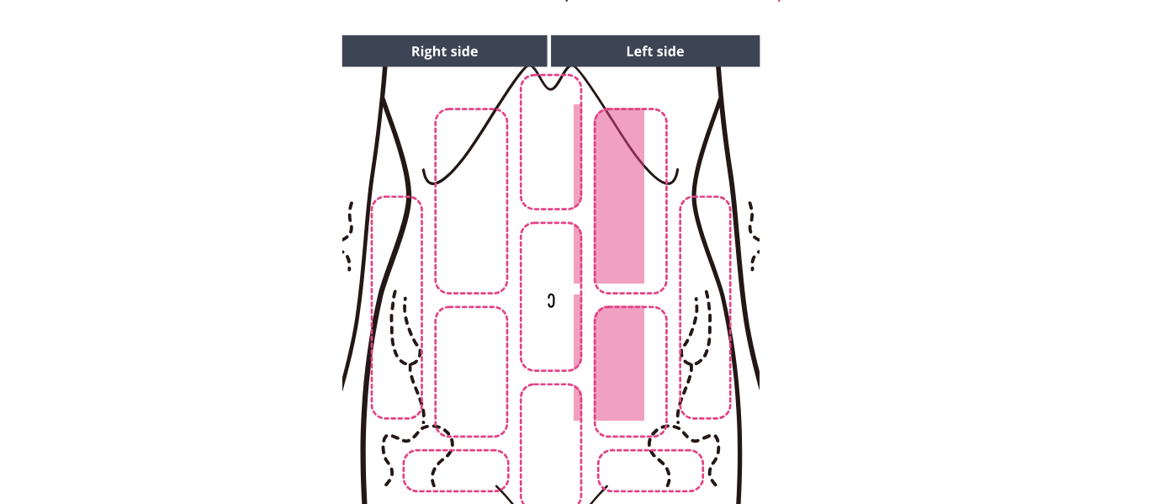
click at [480, 331] on img at bounding box center [549, 317] width 859 height 582
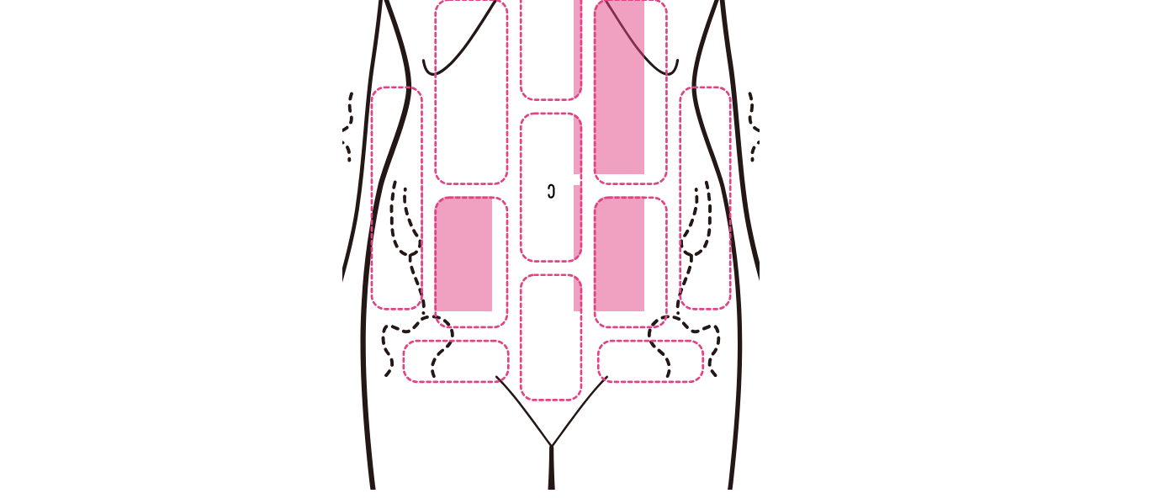
scroll to position [392, 0]
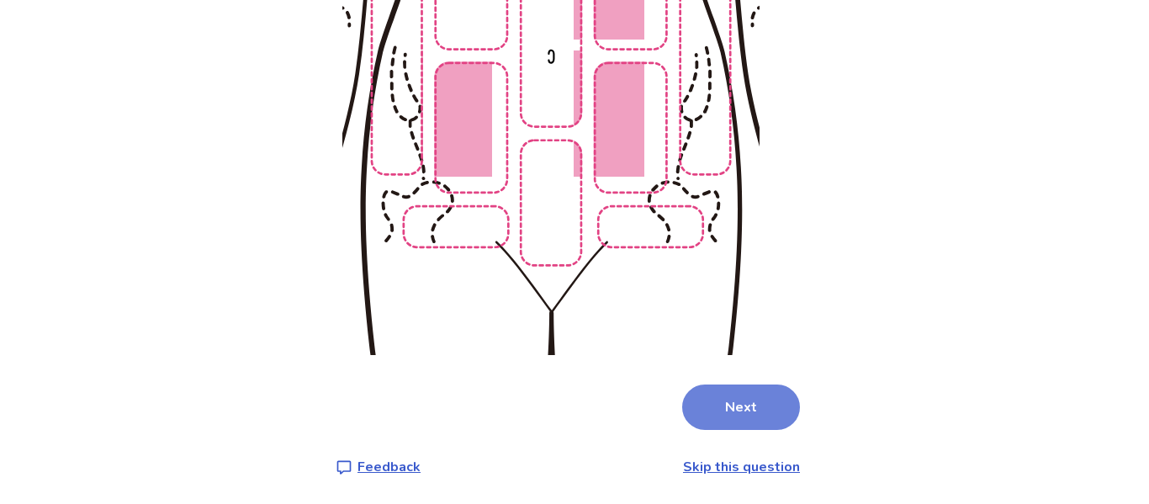
click at [722, 424] on button "Next" at bounding box center [741, 406] width 118 height 45
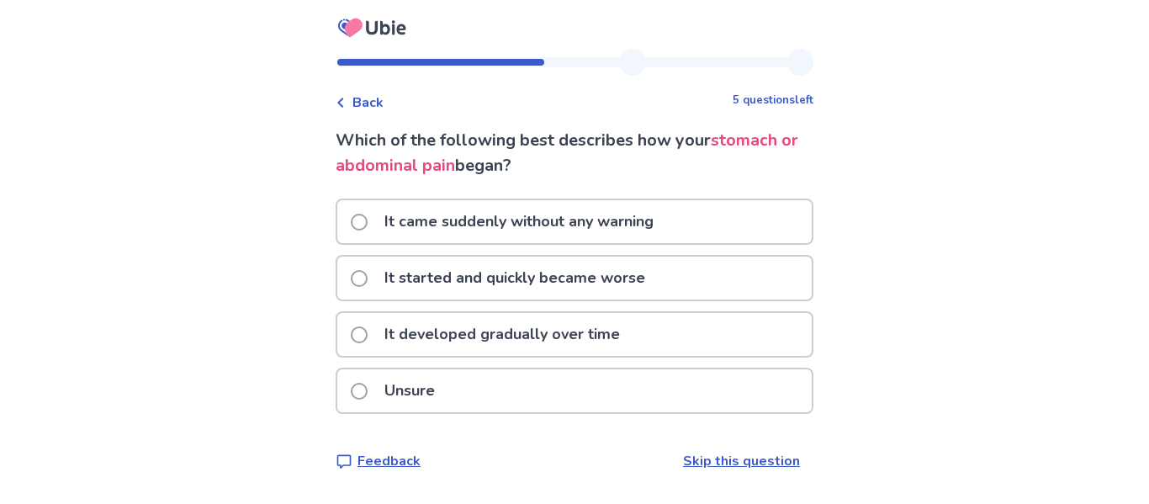
click at [561, 212] on p "It came suddenly without any warning" at bounding box center [518, 221] width 289 height 43
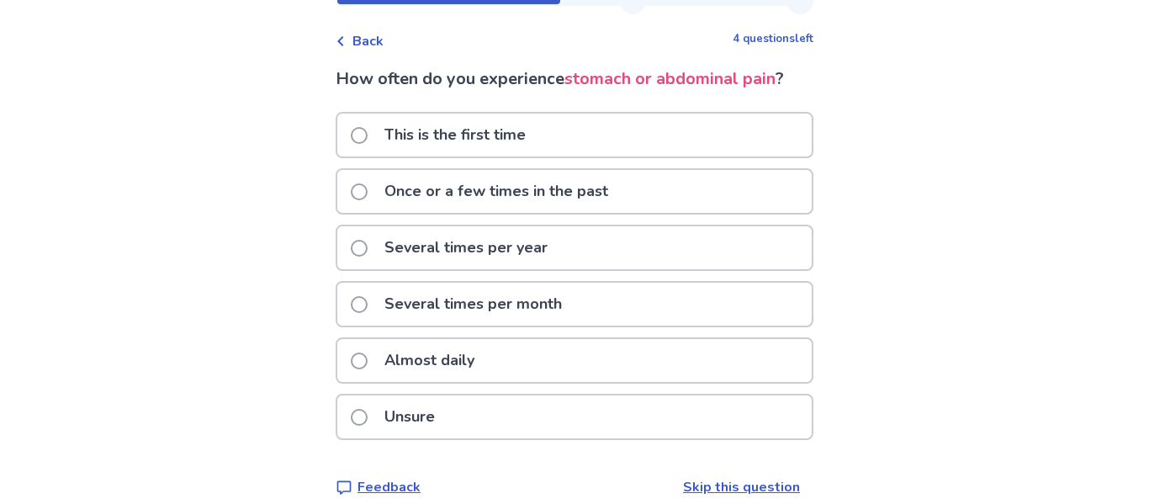
scroll to position [82, 0]
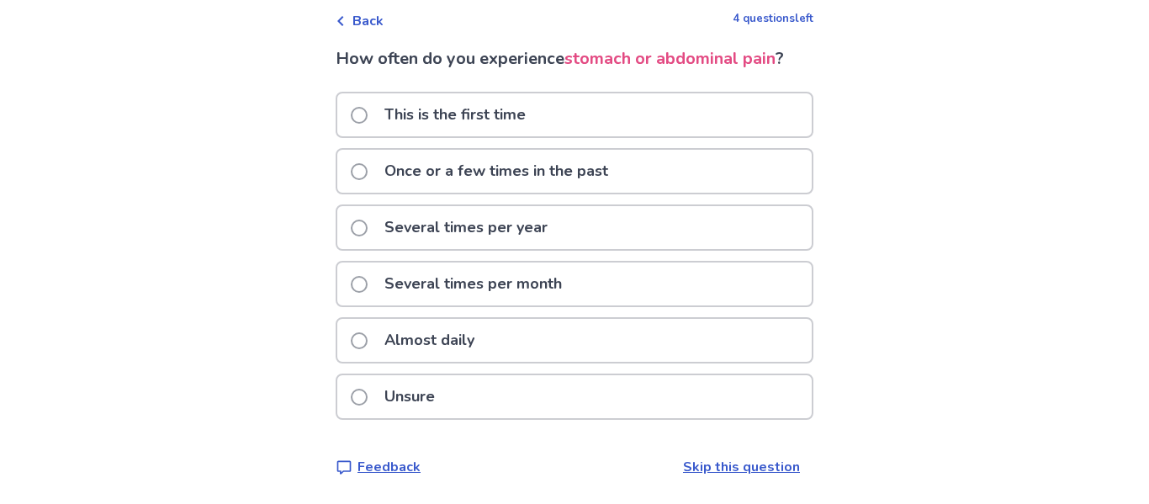
click at [376, 26] on span "Back" at bounding box center [367, 21] width 31 height 20
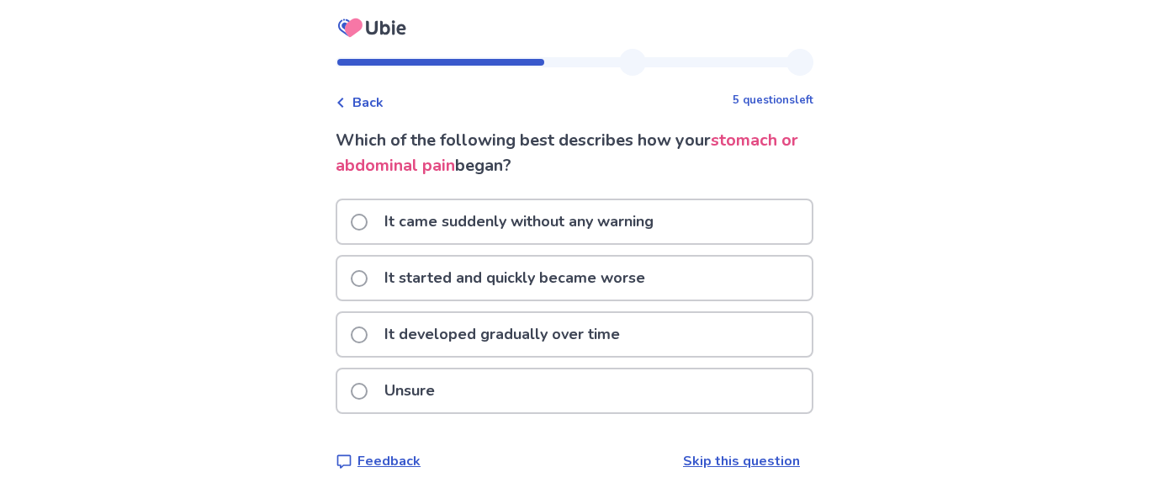
click at [524, 288] on p "It started and quickly became worse" at bounding box center [514, 277] width 281 height 43
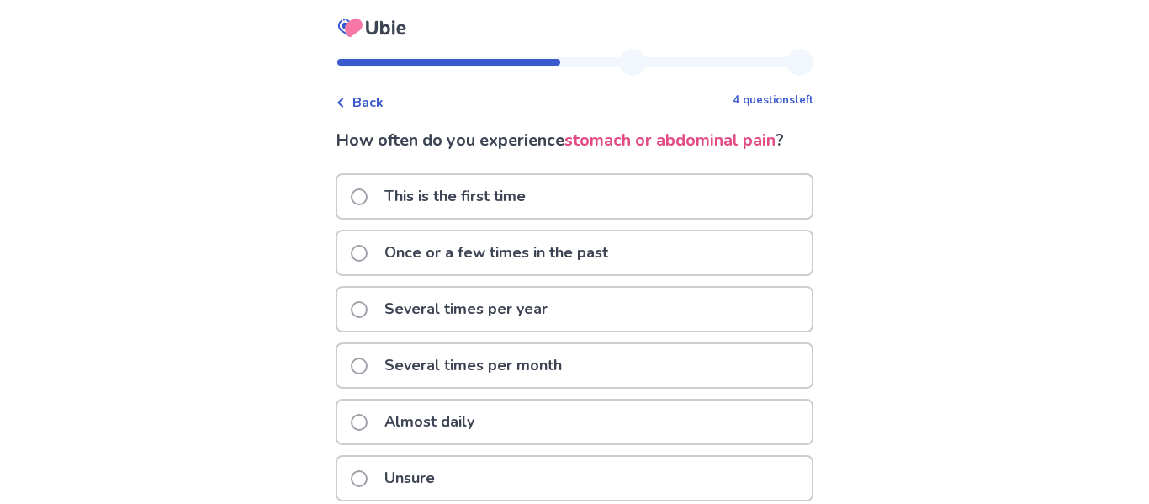
click at [515, 252] on p "Once or a few times in the past" at bounding box center [496, 252] width 244 height 43
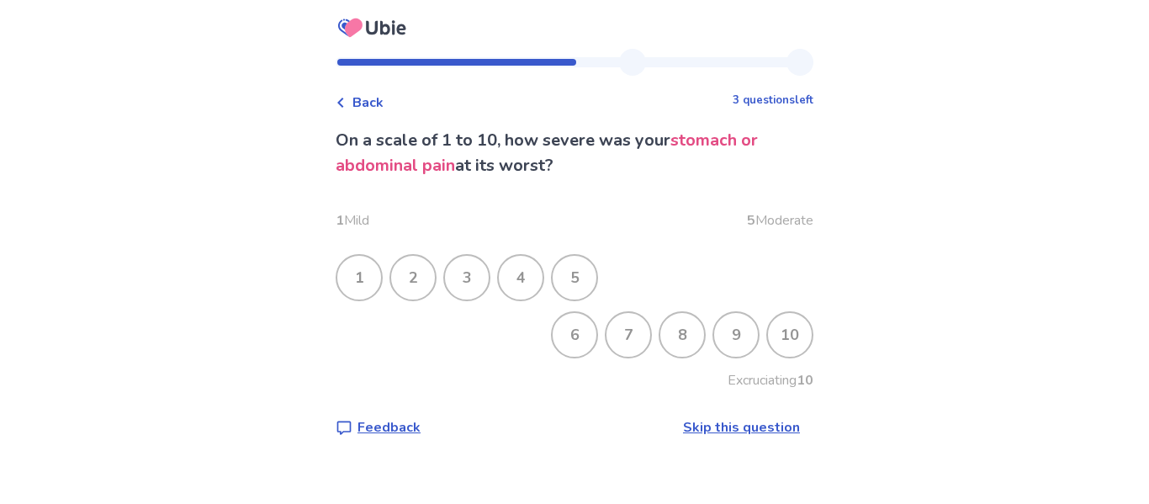
click at [768, 343] on div "10" at bounding box center [790, 335] width 44 height 44
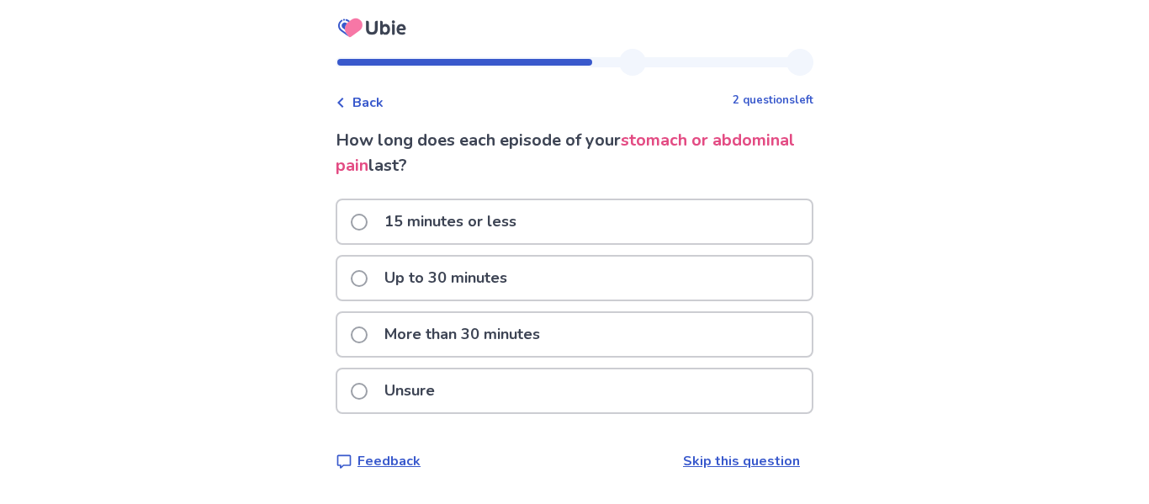
click at [502, 341] on p "More than 30 minutes" at bounding box center [462, 334] width 176 height 43
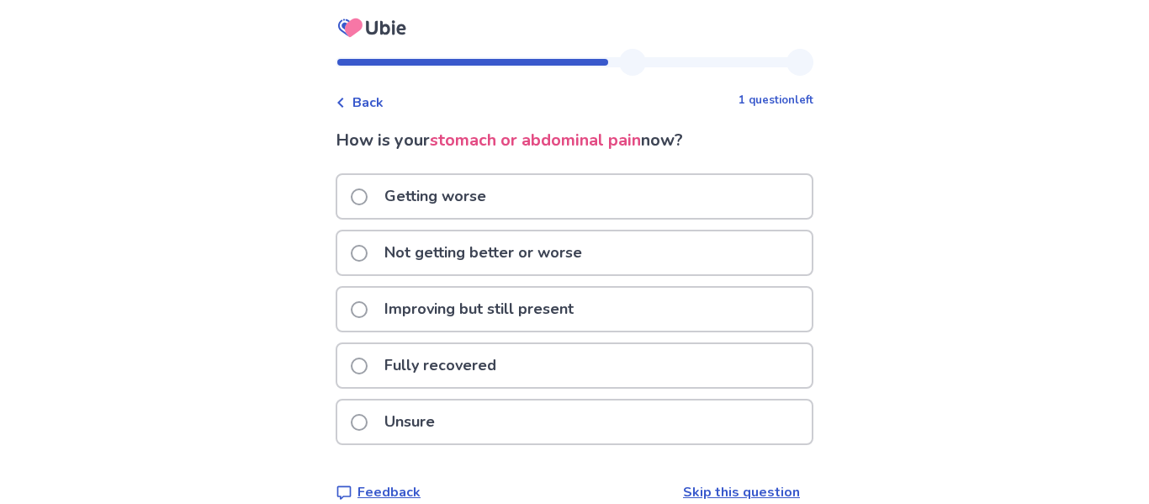
click at [538, 247] on p "Not getting better or worse" at bounding box center [483, 252] width 218 height 43
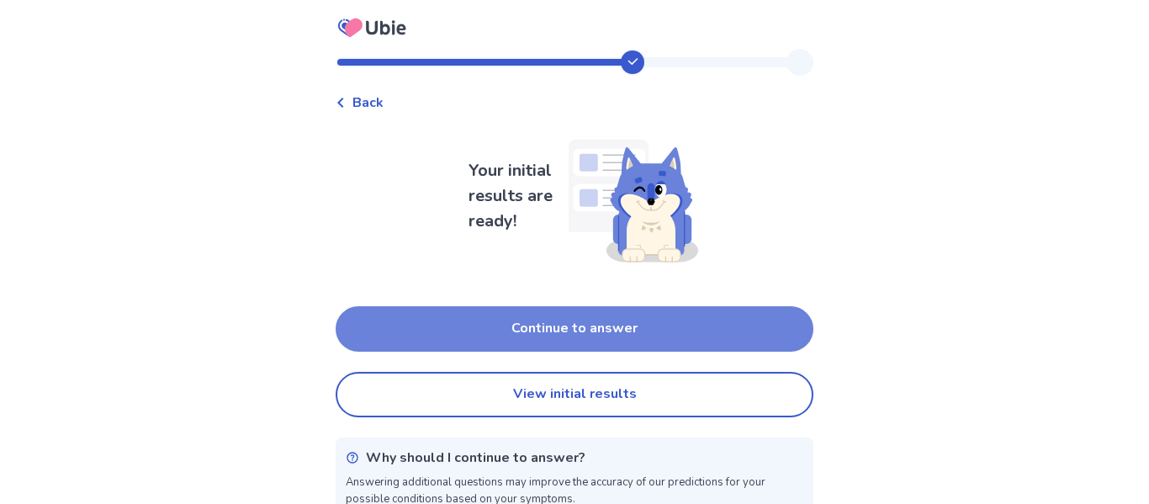
click at [623, 343] on button "Continue to answer" at bounding box center [575, 328] width 478 height 45
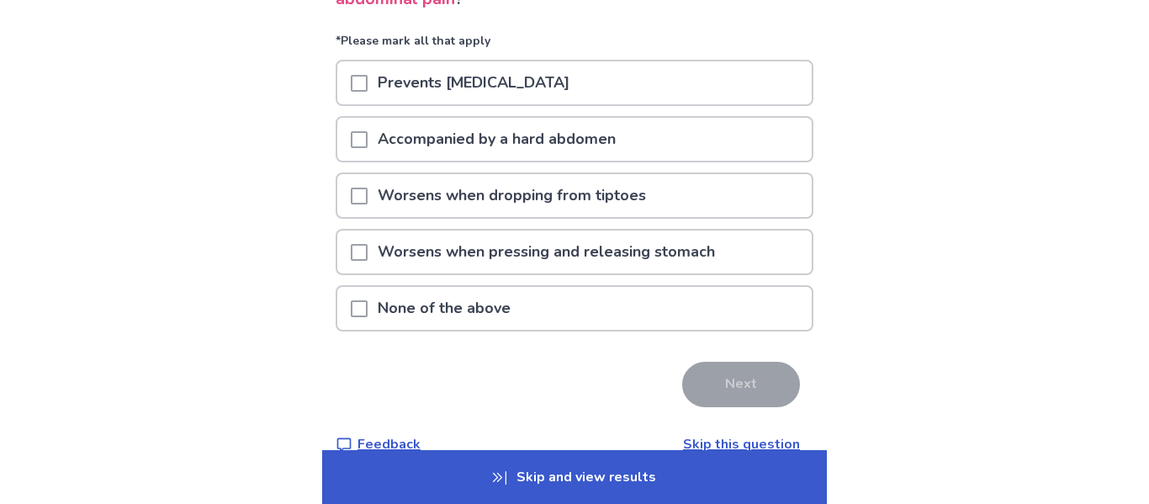
scroll to position [198, 0]
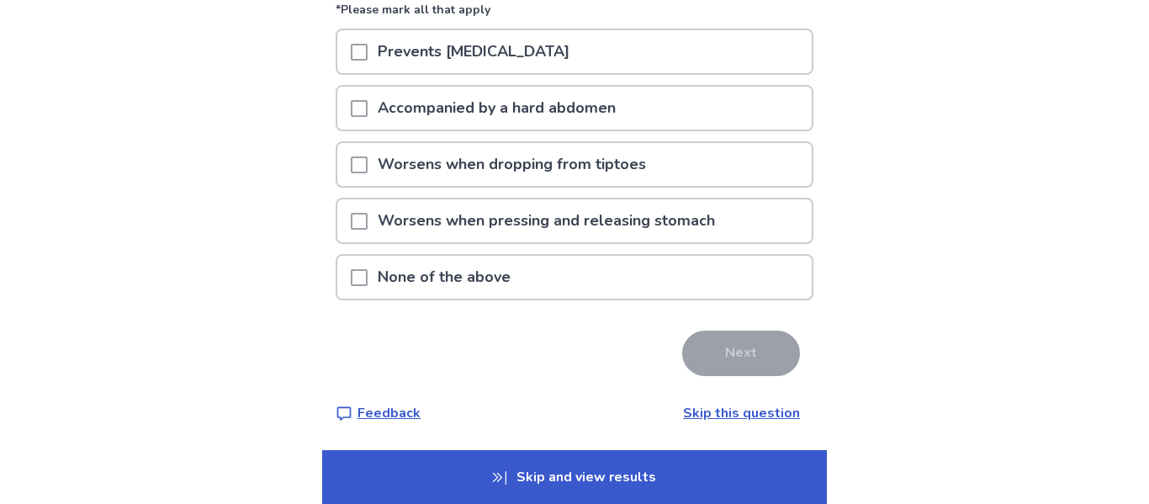
click at [614, 477] on p "Skip and view results" at bounding box center [574, 477] width 505 height 54
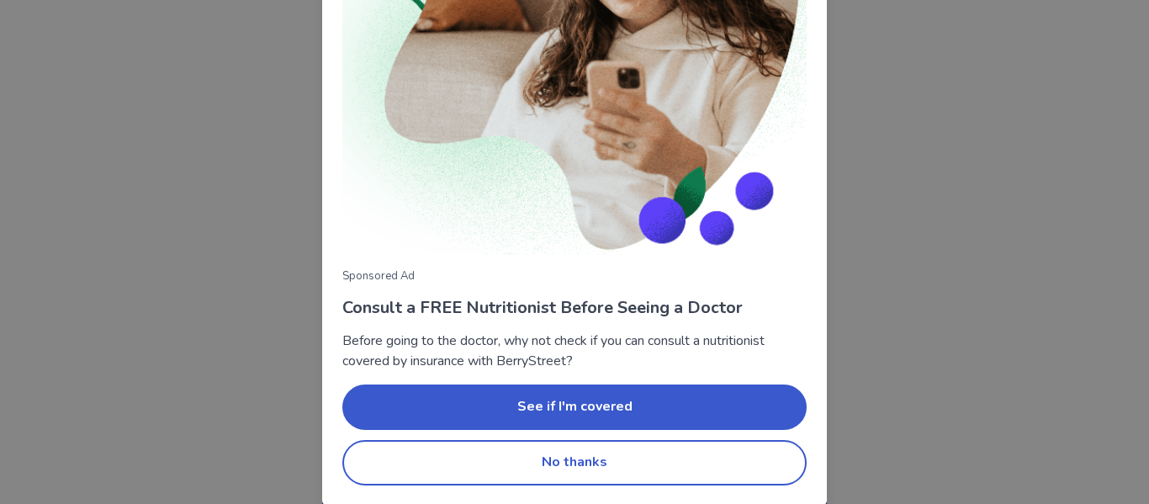
scroll to position [232, 0]
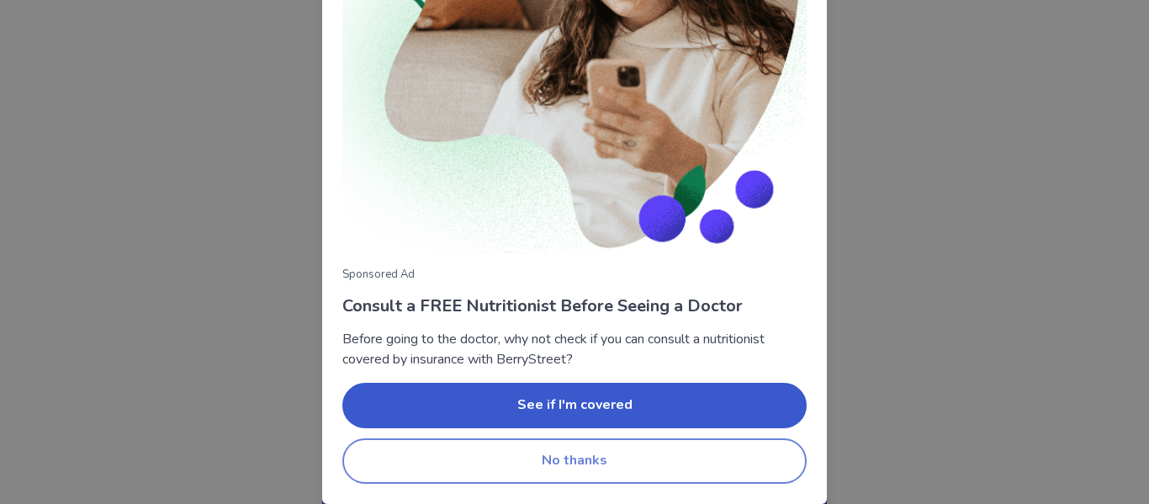
click at [574, 453] on button "No thanks" at bounding box center [574, 460] width 464 height 45
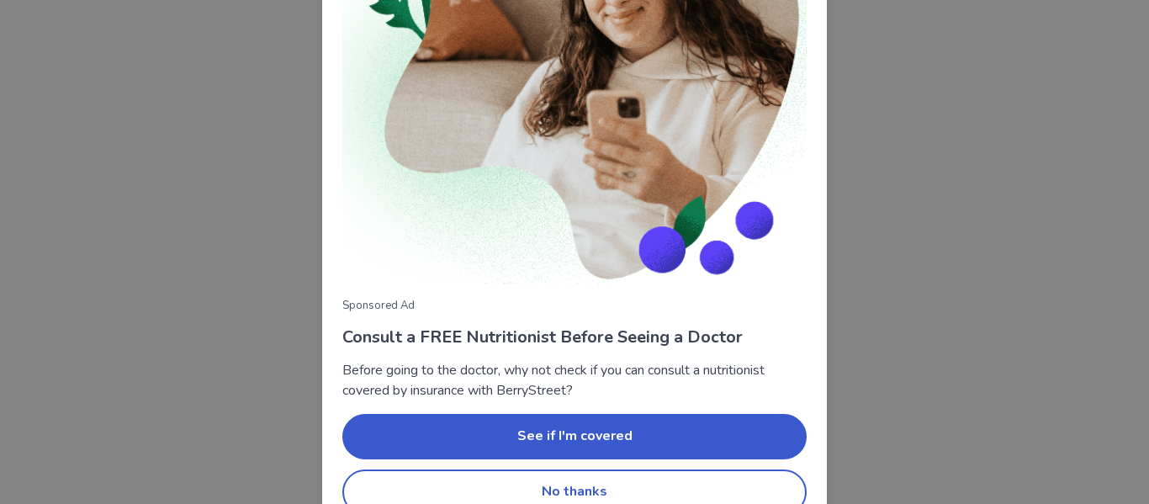
scroll to position [232, 0]
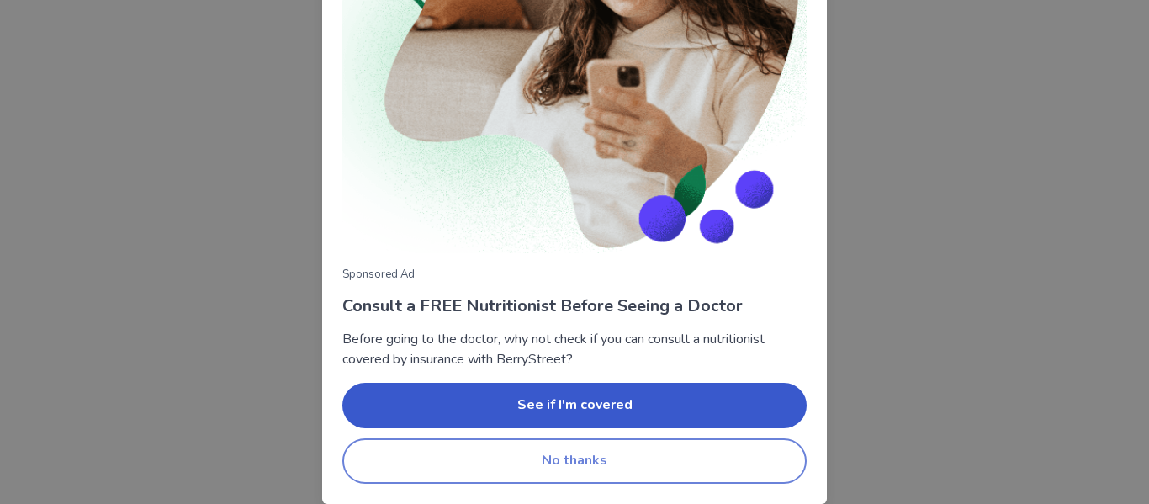
click at [521, 457] on button "No thanks" at bounding box center [574, 460] width 464 height 45
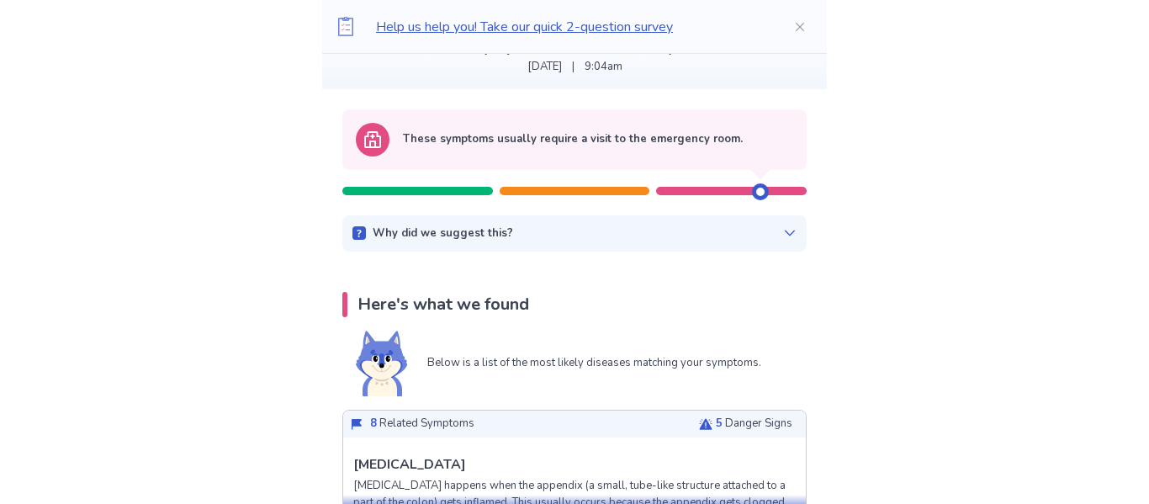
scroll to position [186, 0]
